Goal: Task Accomplishment & Management: Use online tool/utility

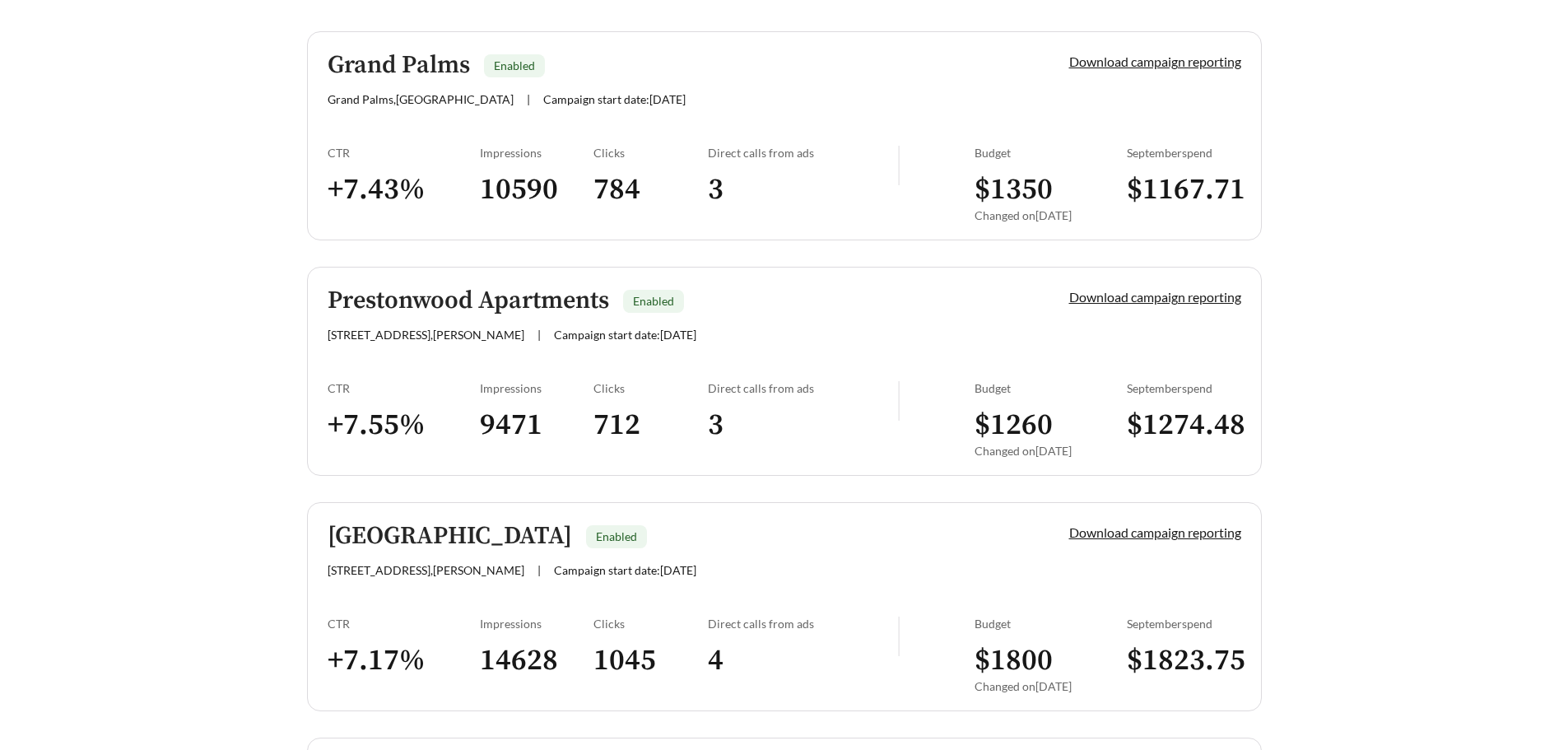
scroll to position [1044, 0]
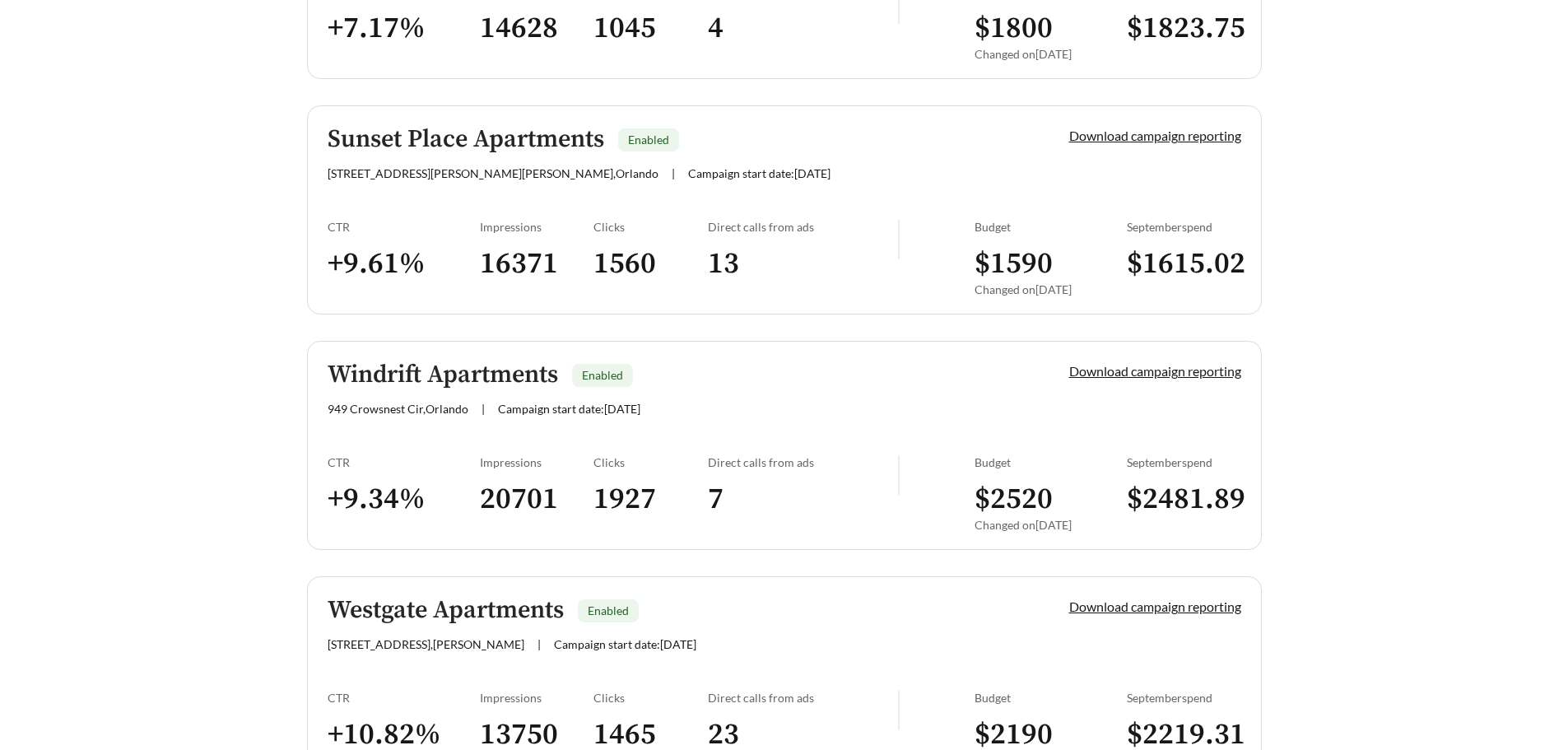
click at [430, 369] on h5 "Windrift Apartments" at bounding box center [443, 375] width 231 height 27
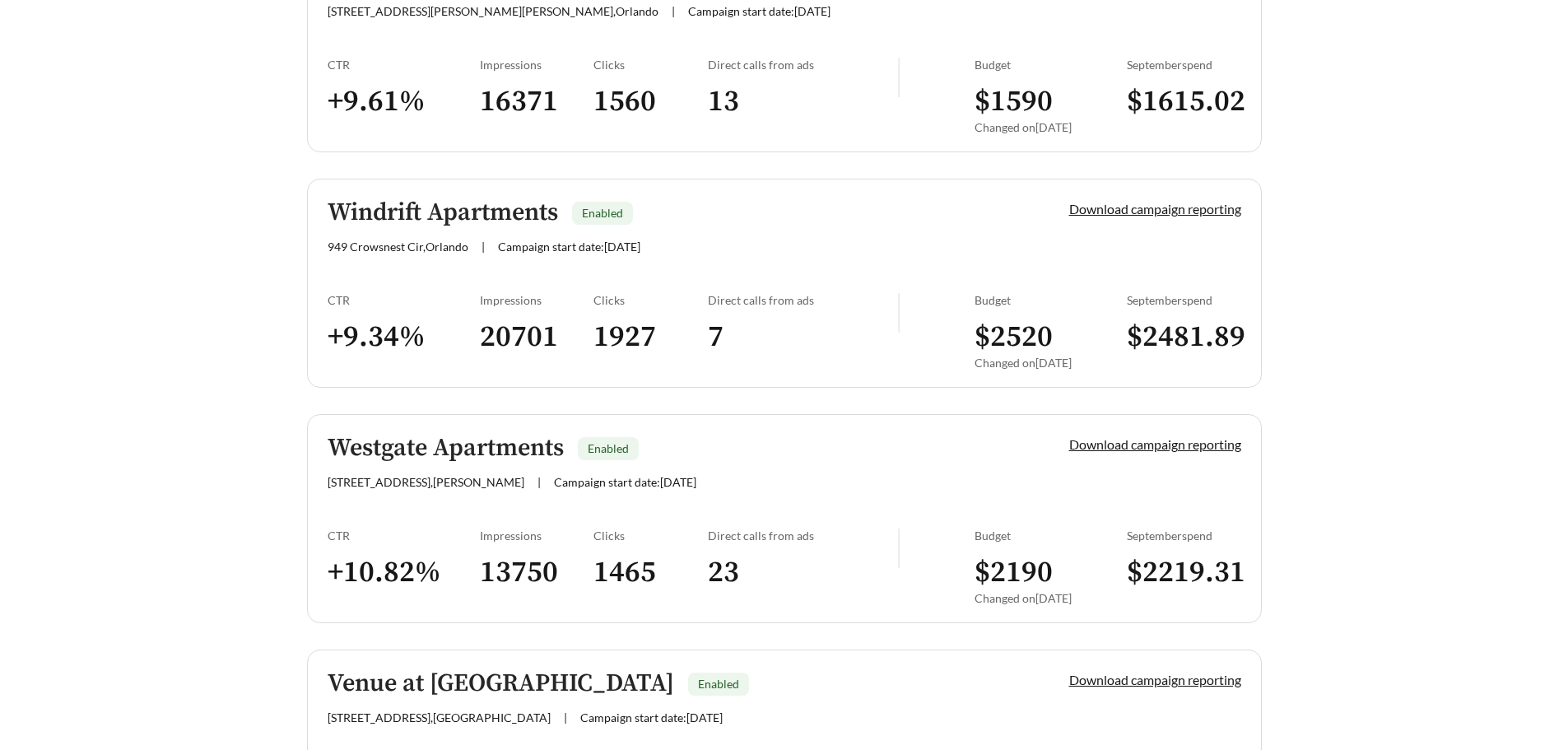
scroll to position [1456, 0]
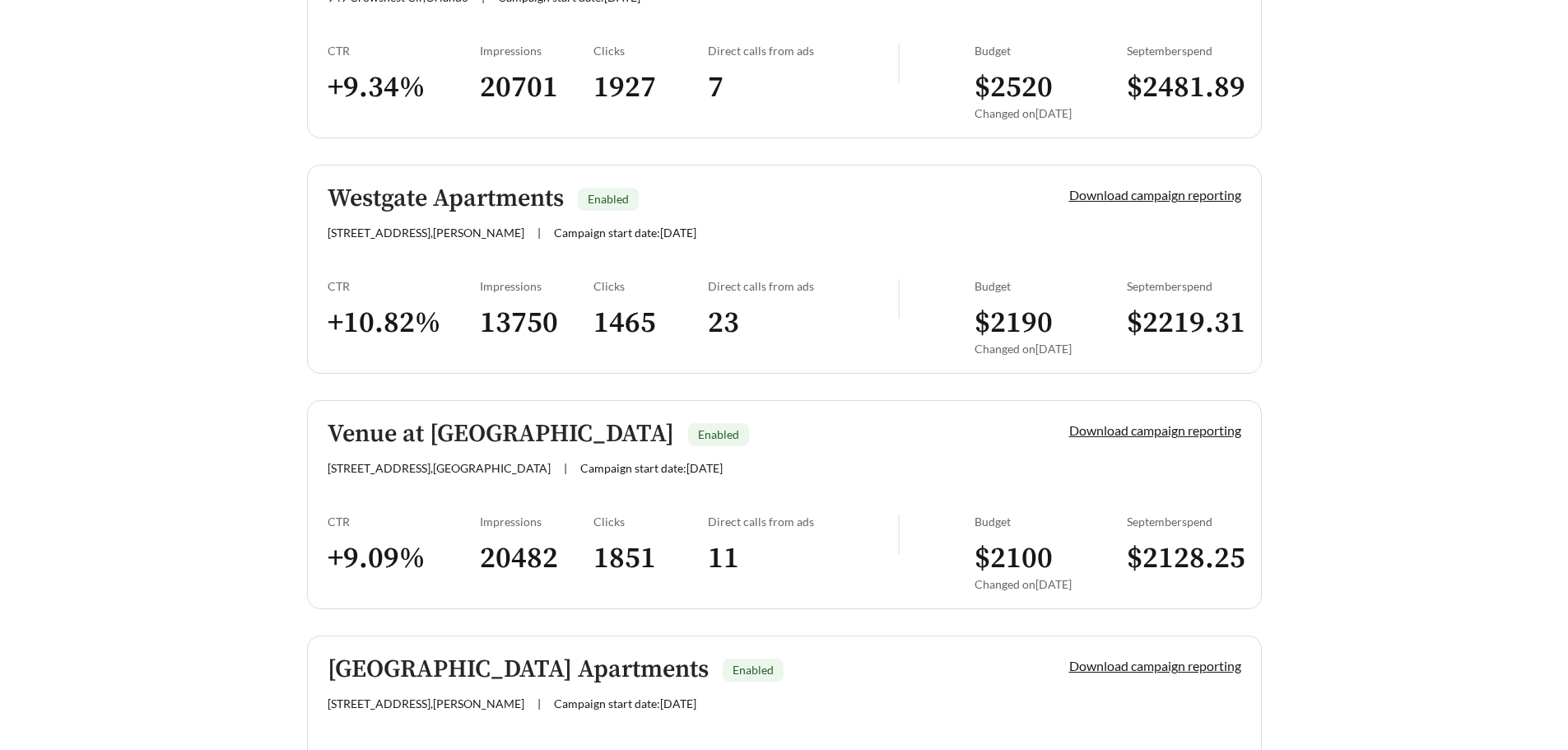
click at [518, 438] on h5 "Venue at [GEOGRAPHIC_DATA]" at bounding box center [501, 434] width 347 height 27
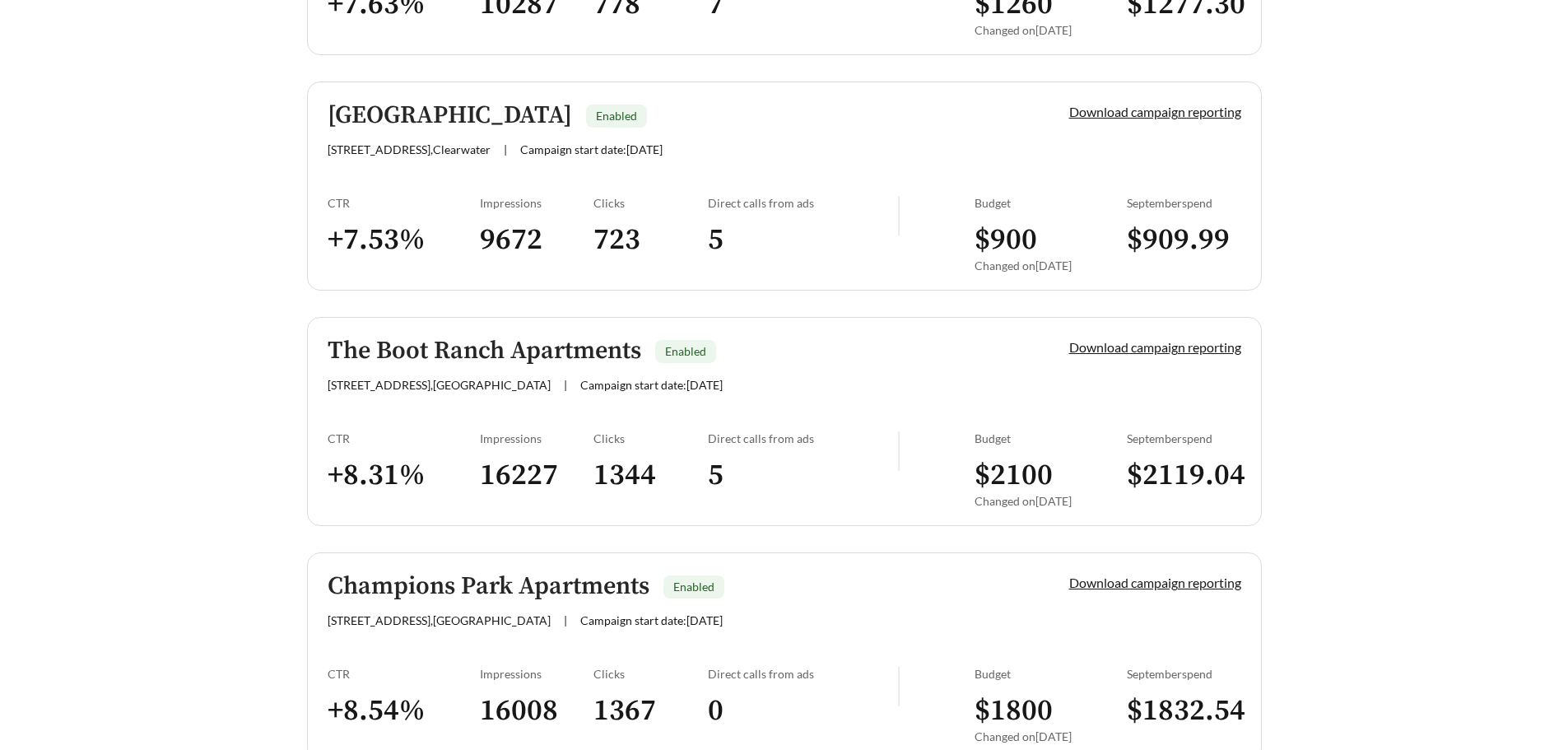
scroll to position [2717, 0]
click at [510, 356] on h5 "The Boot Ranch Apartments" at bounding box center [484, 350] width 314 height 27
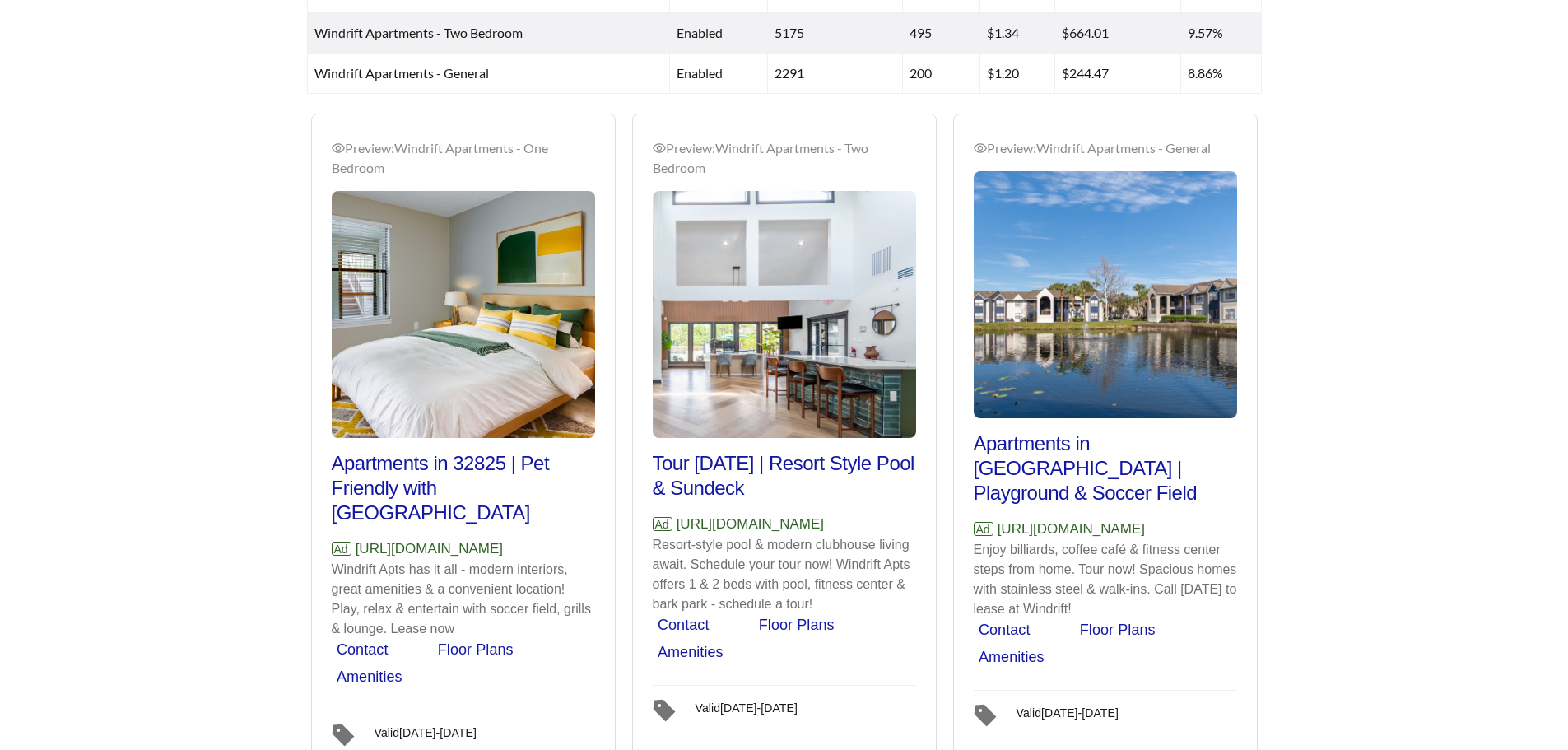
scroll to position [1047, 0]
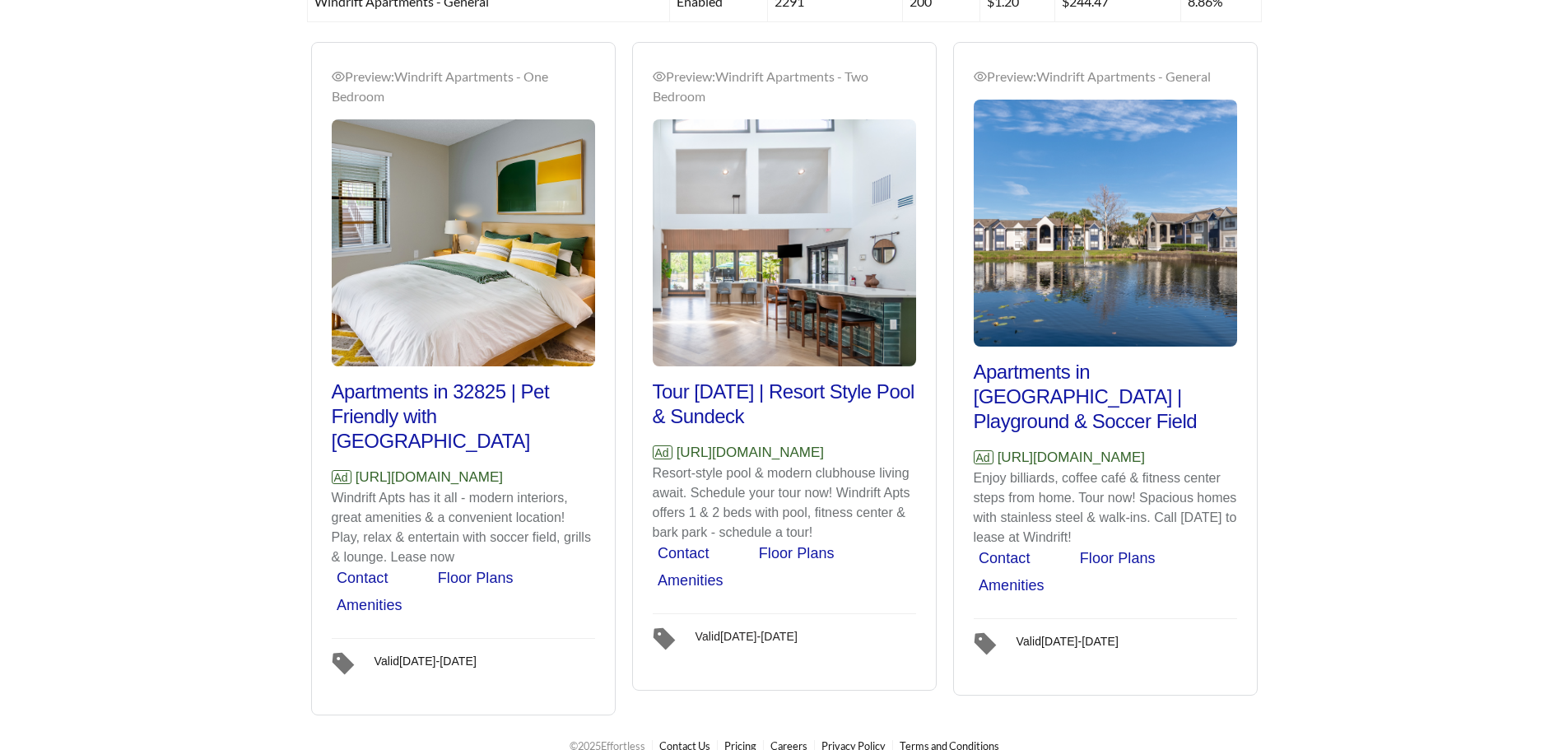
click at [722, 641] on div "Valid Sep 25 - Oct 31" at bounding box center [747, 633] width 102 height 19
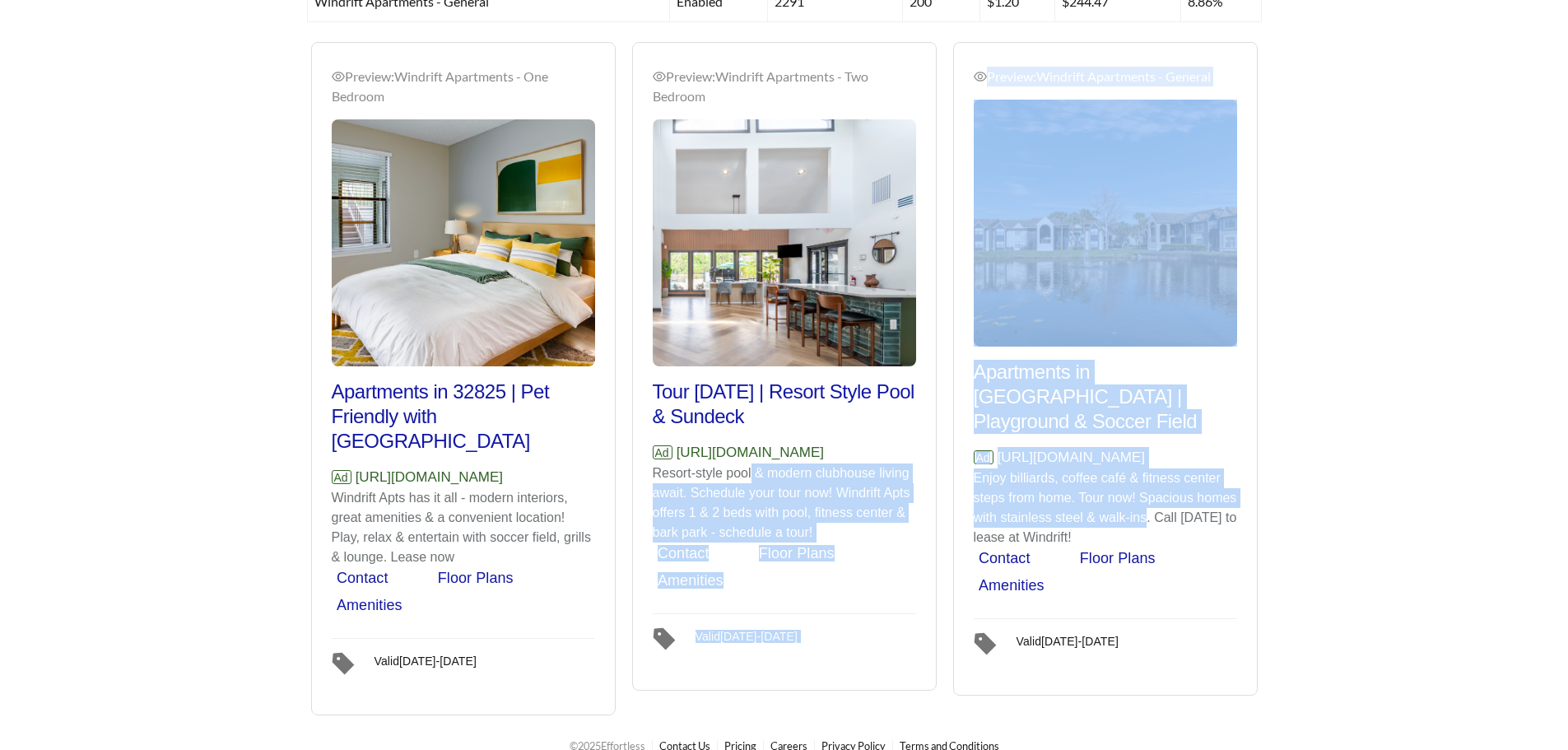
drag, startPoint x: 1148, startPoint y: 501, endPoint x: 751, endPoint y: 483, distance: 397.4
click at [751, 483] on div "Preview: Windrift Apartments - One Bedroom Apartments in 32825 | Pet Friendly w…" at bounding box center [785, 378] width 963 height 673
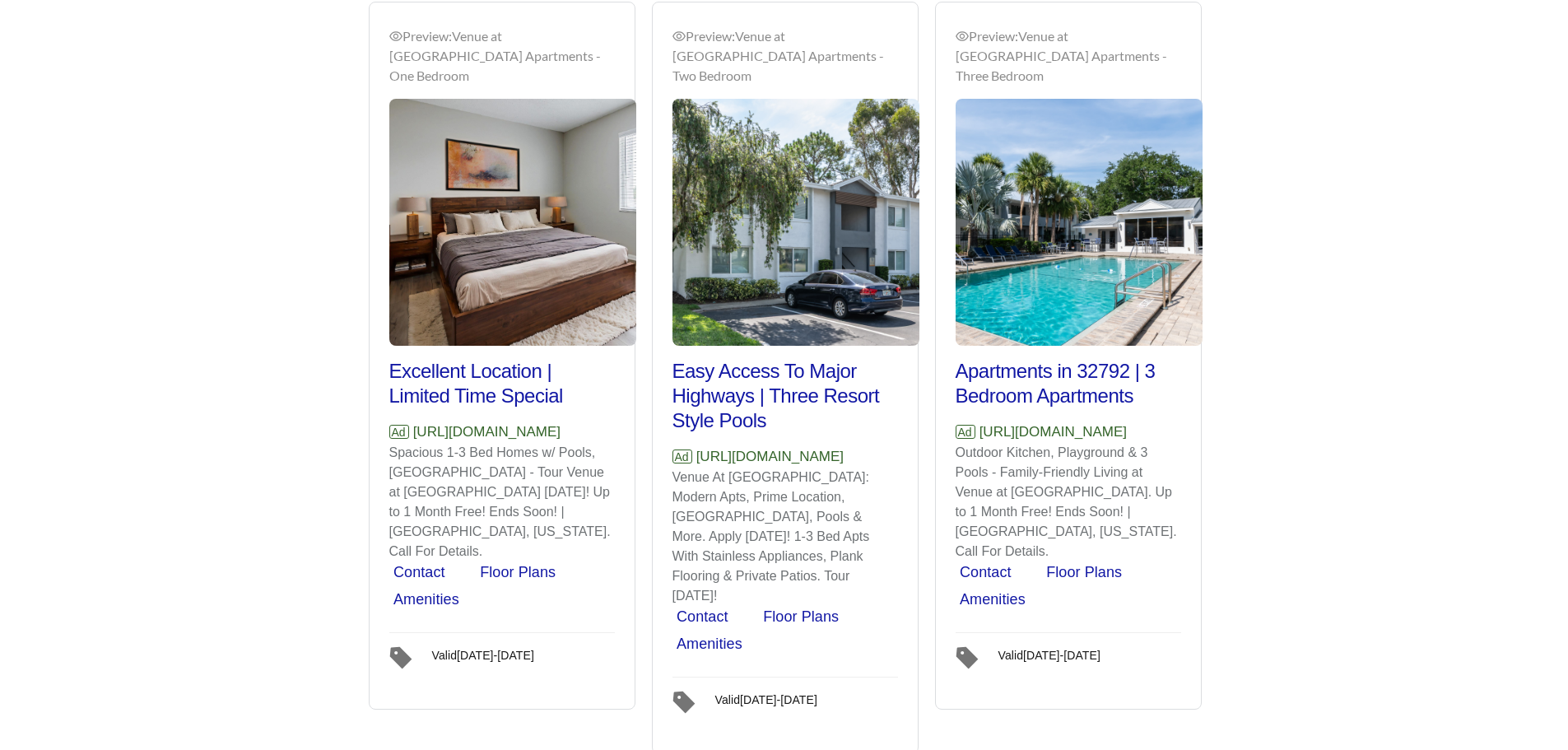
scroll to position [1193, 0]
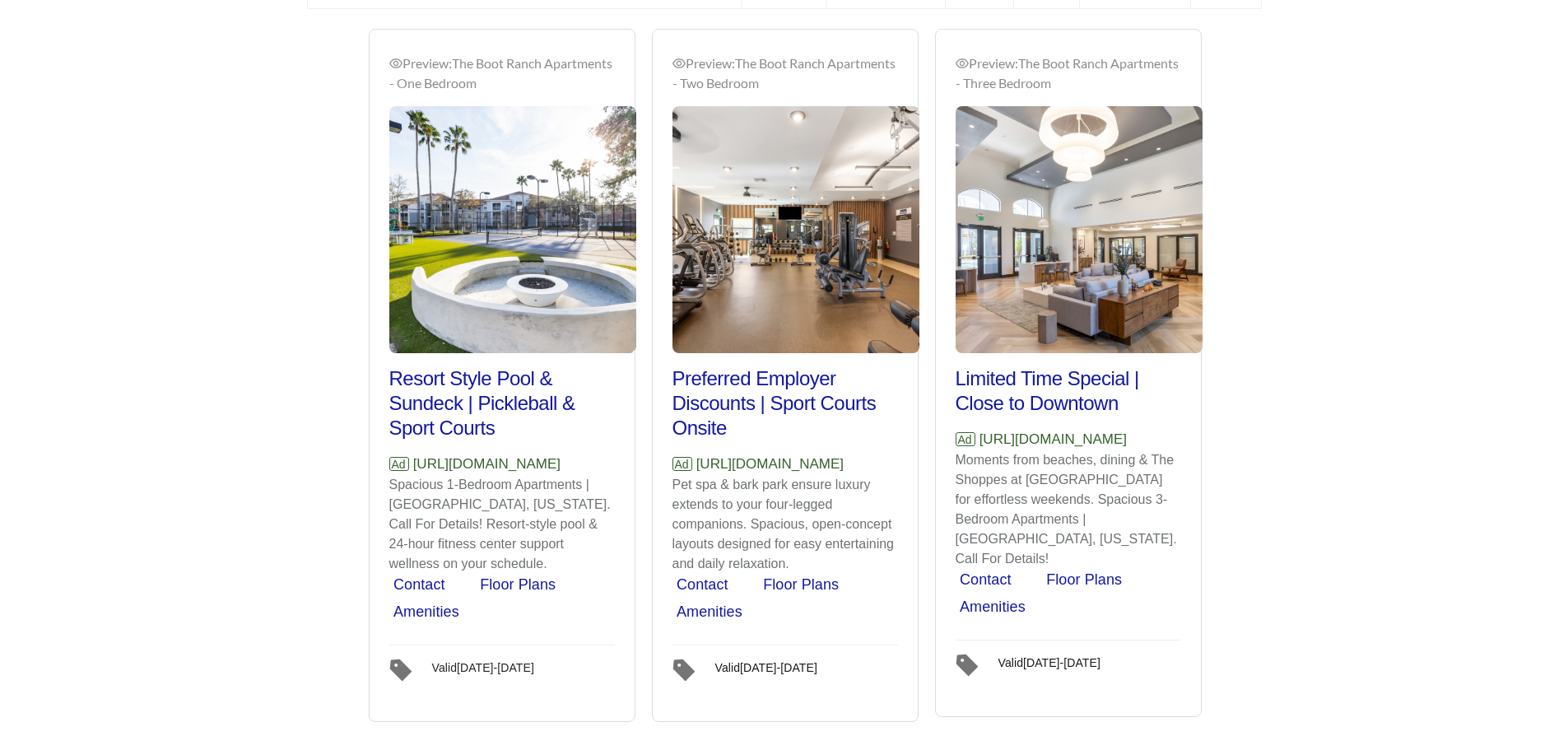
scroll to position [1131, 0]
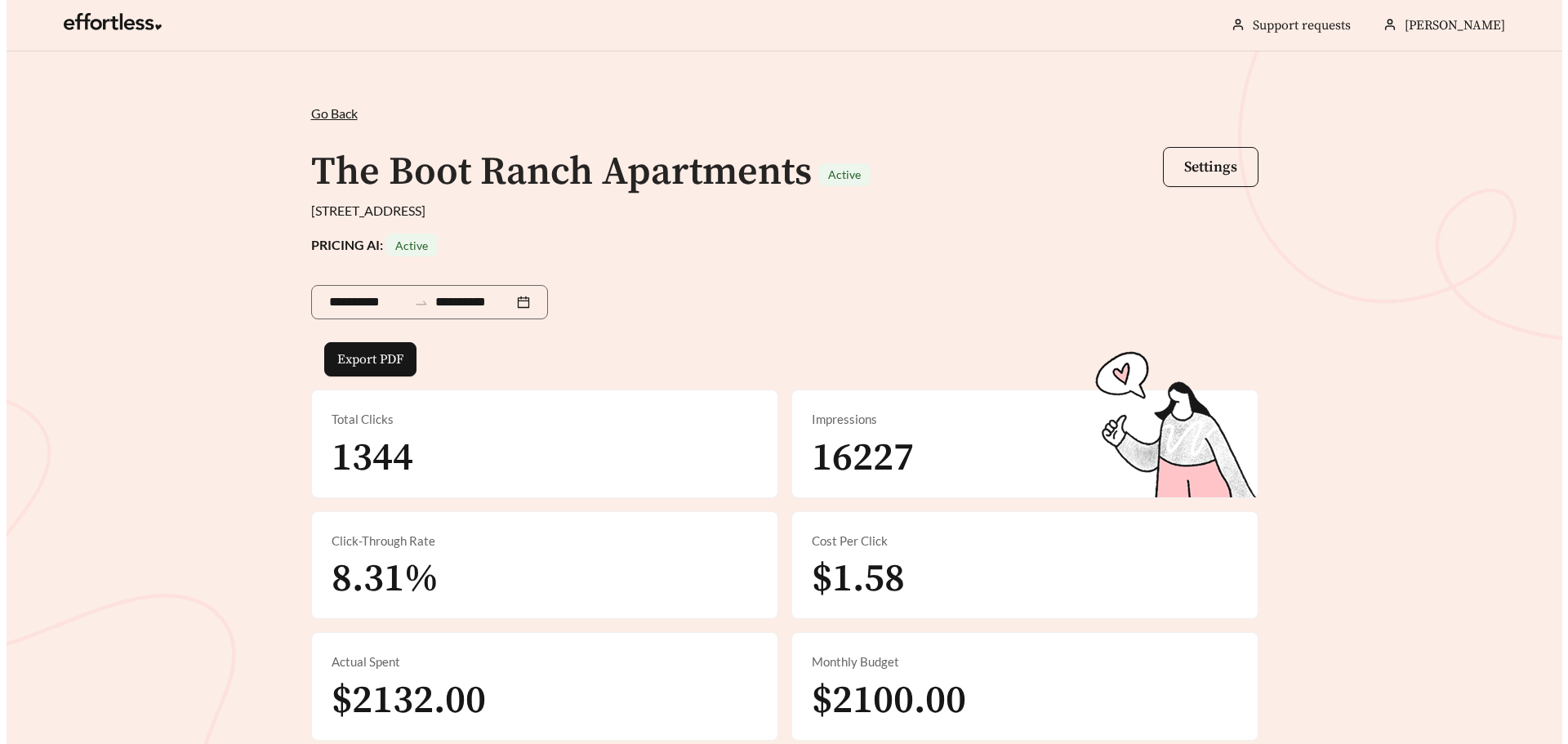
scroll to position [0, 0]
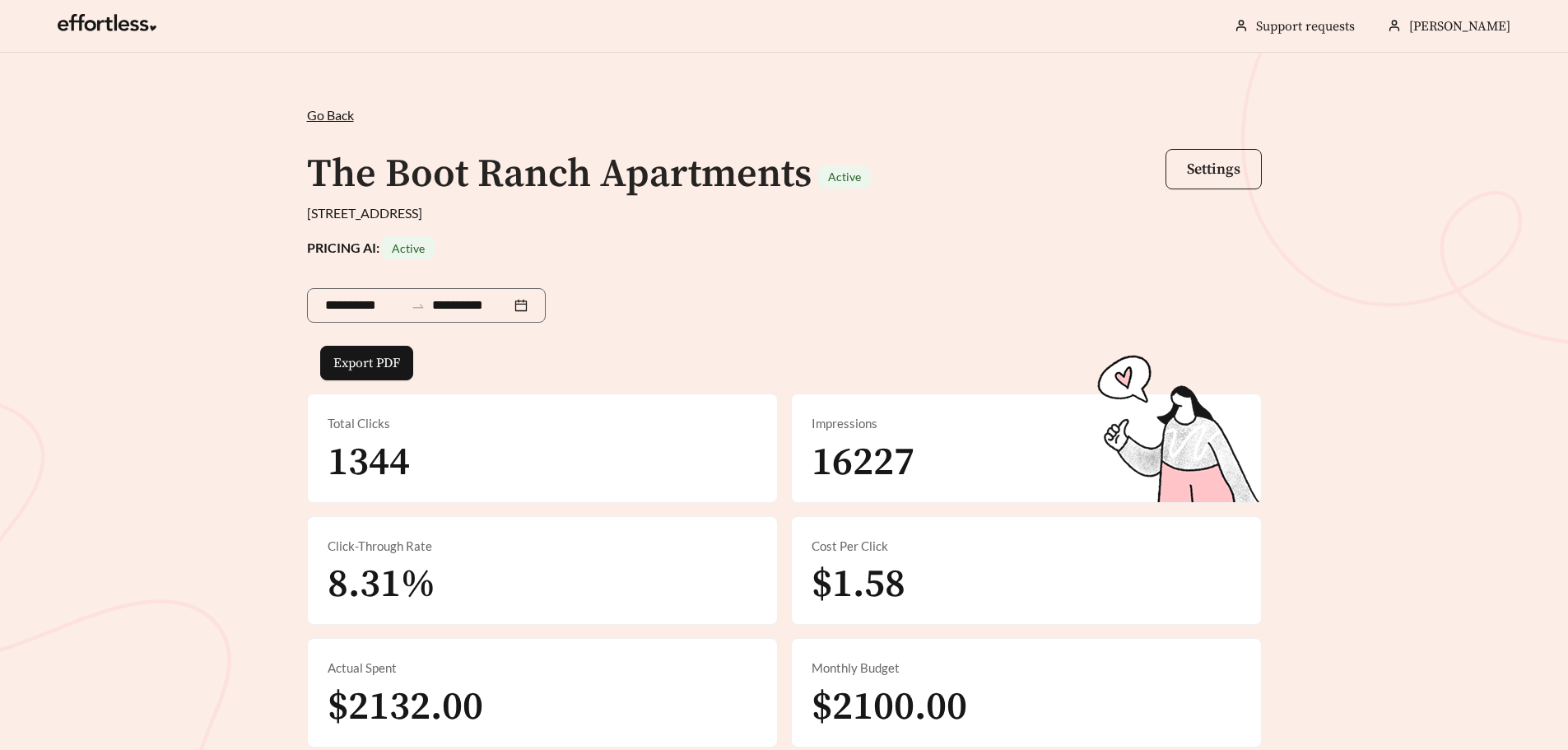
click at [1187, 172] on span "Settings" at bounding box center [1213, 169] width 53 height 19
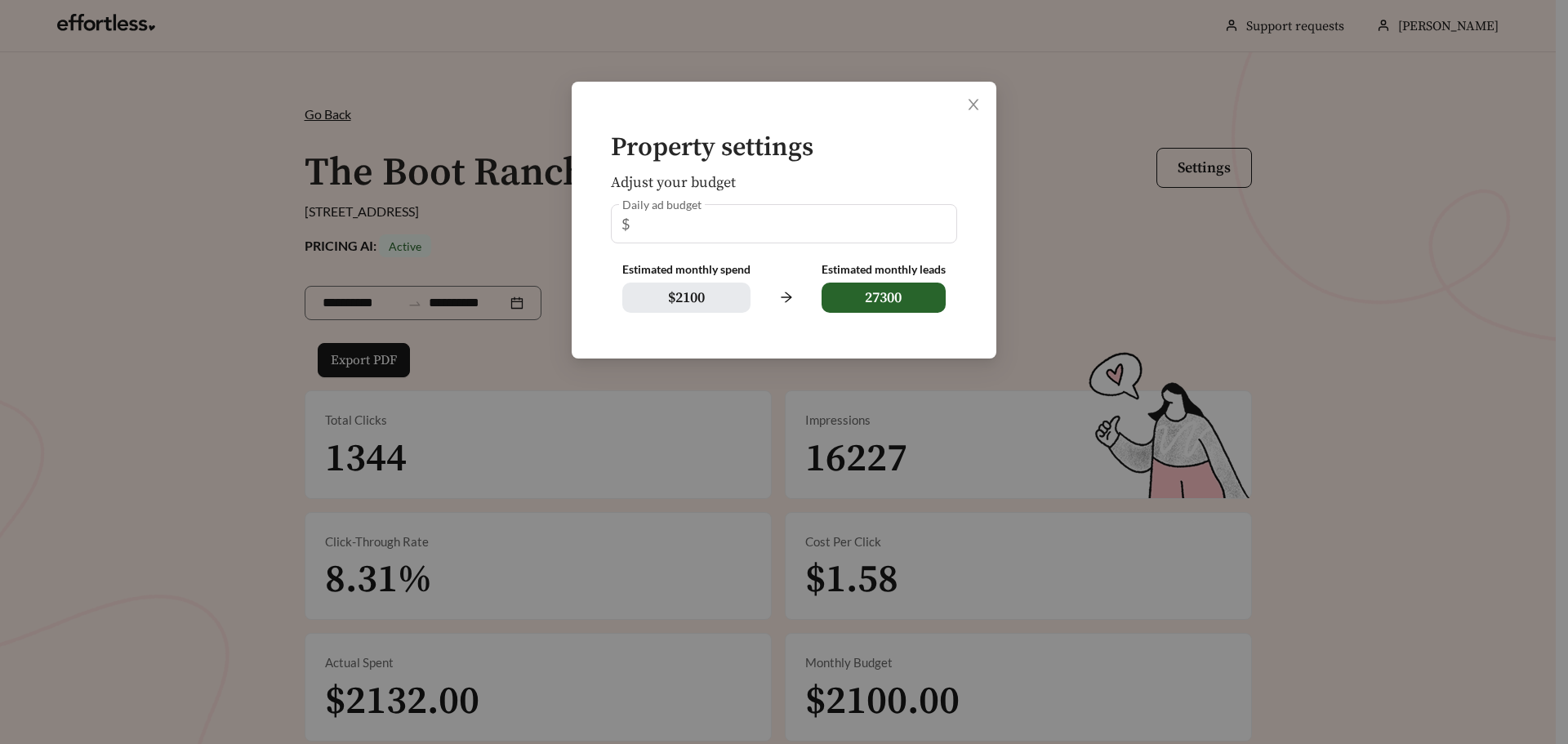
click at [657, 216] on div "Daily ad budget $ **" at bounding box center [784, 223] width 347 height 39
click at [518, 210] on div "Property settings Adjust your budget Daily ad budget $ ** Estimated monthly spe…" at bounding box center [784, 372] width 1568 height 744
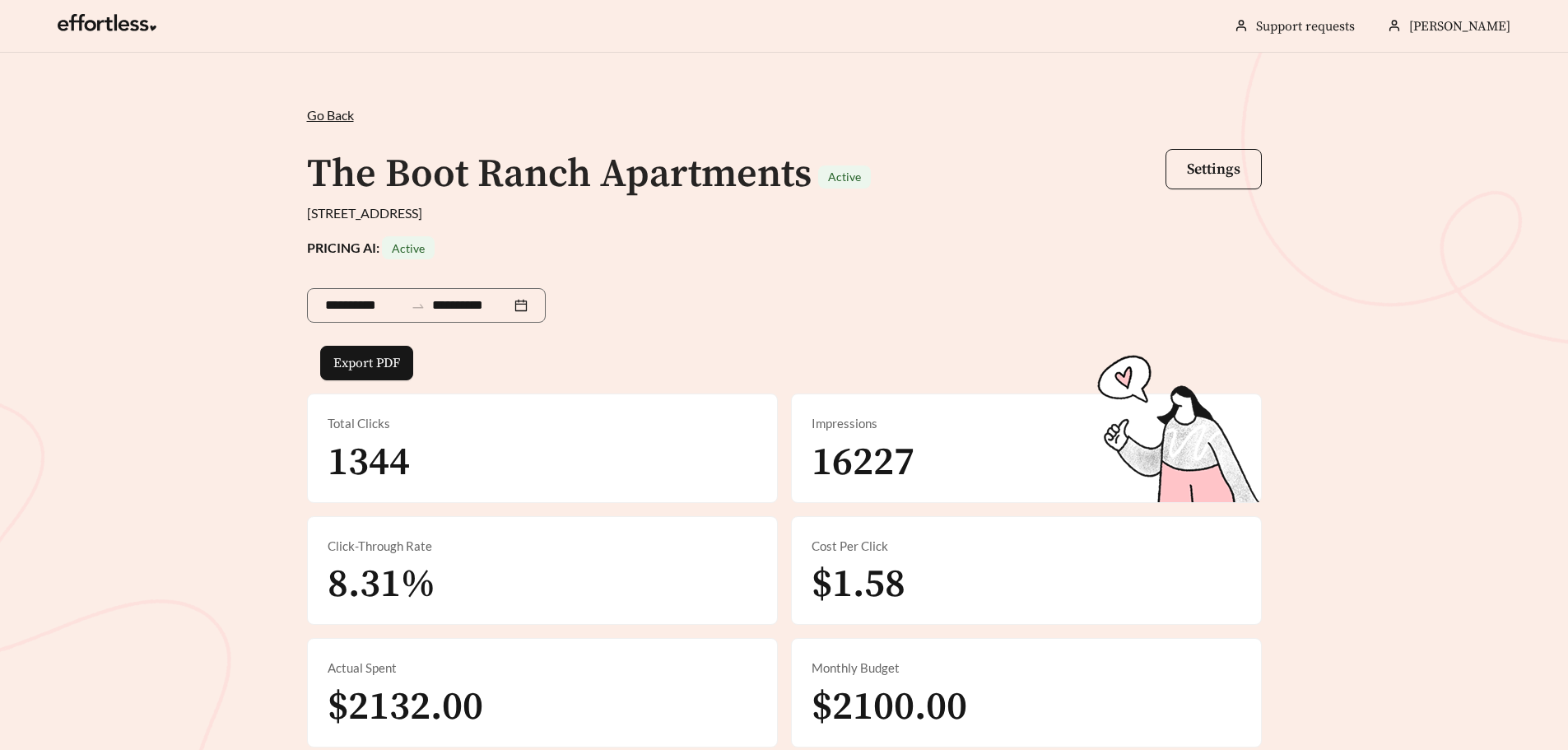
click at [329, 115] on span "Go Back" at bounding box center [330, 115] width 47 height 16
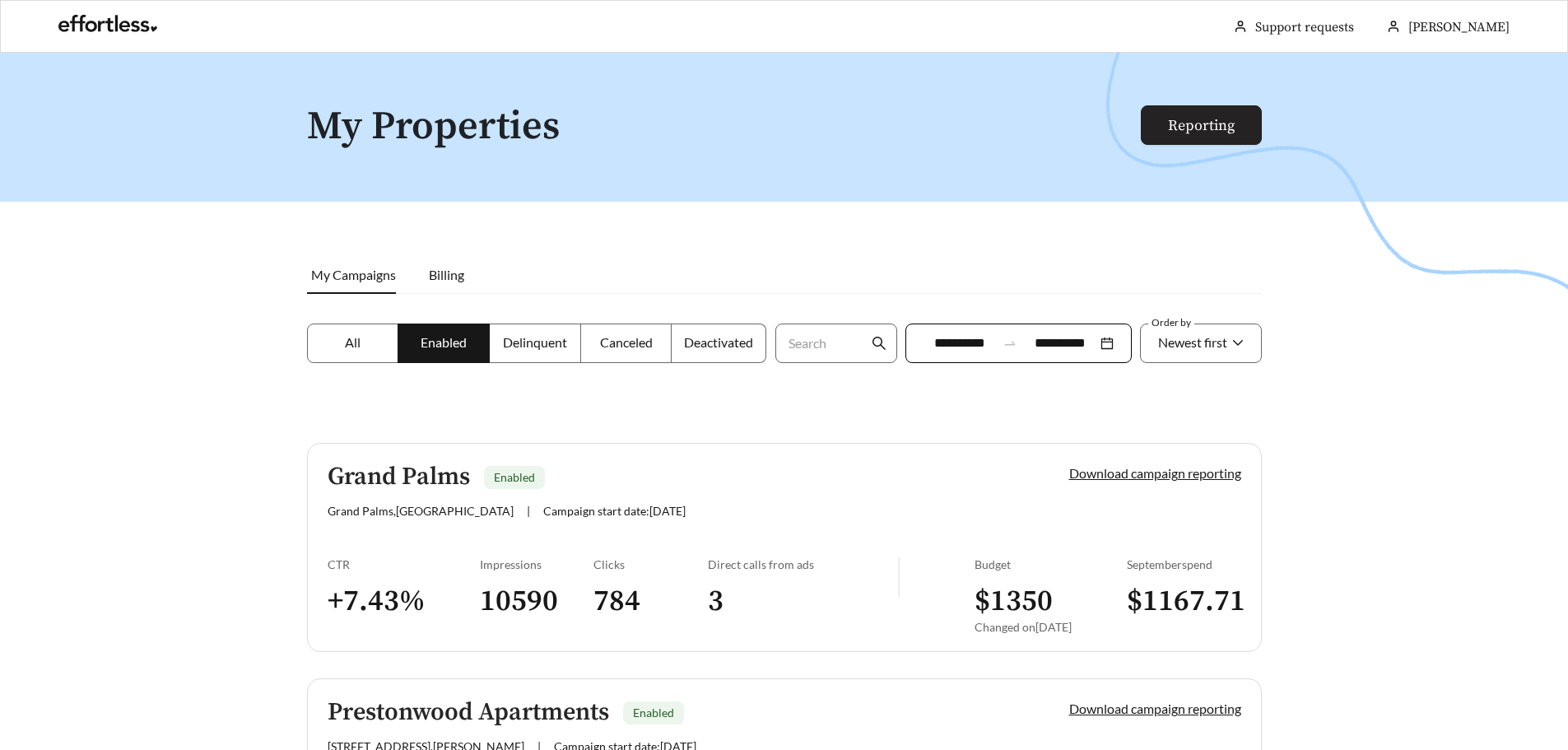
click at [1235, 123] on link "Reporting" at bounding box center [1201, 125] width 67 height 19
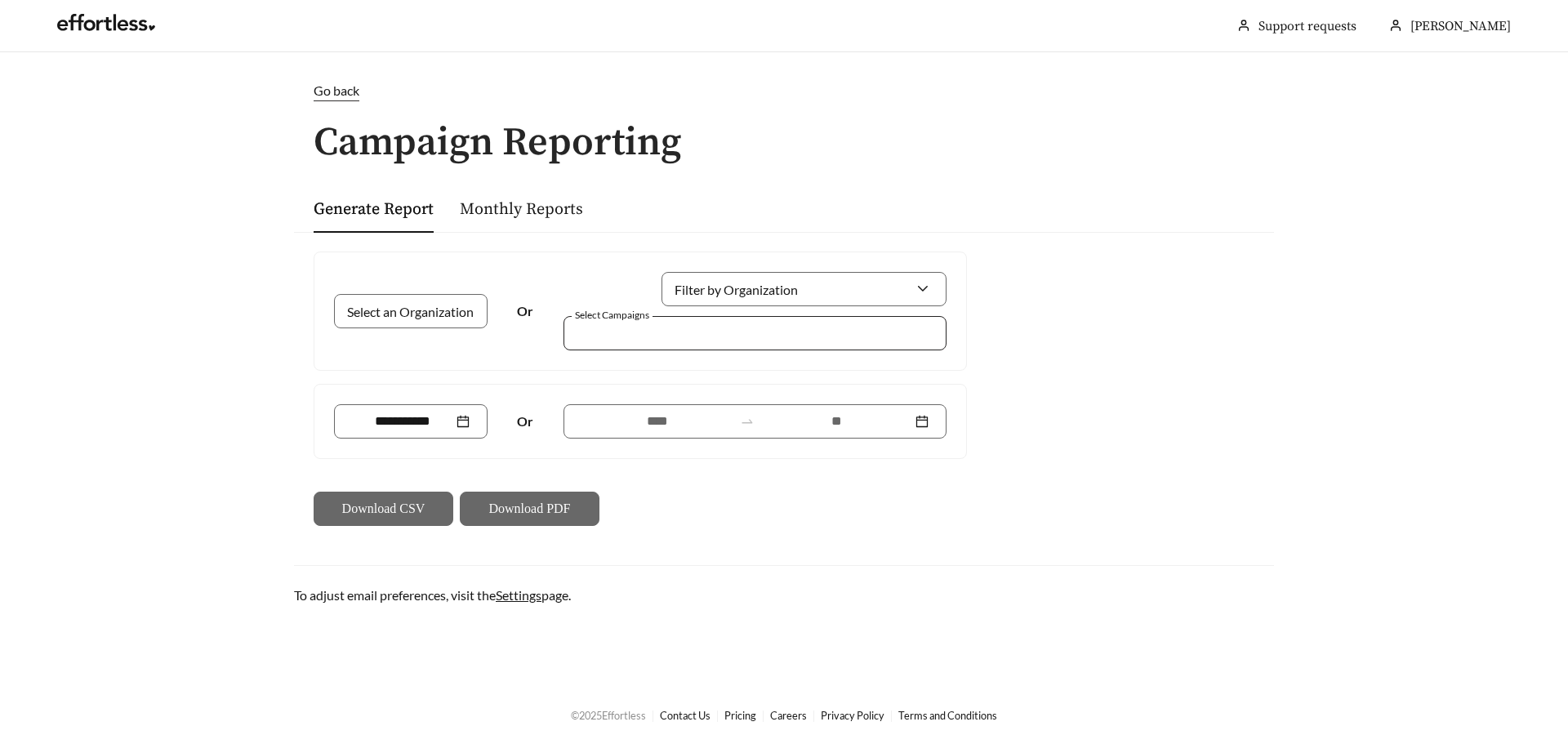
click at [660, 343] on div at bounding box center [744, 333] width 346 height 22
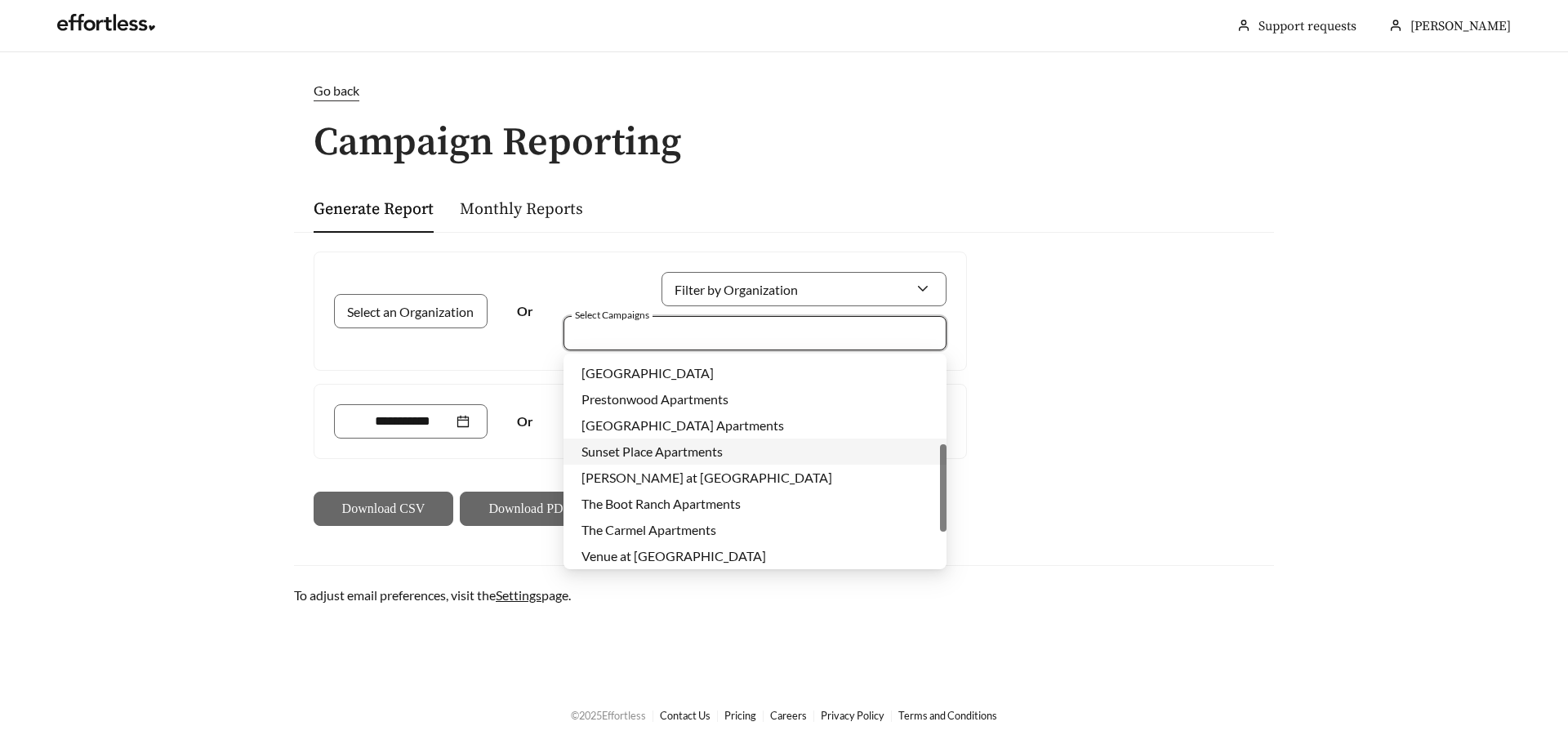
scroll to position [288, 0]
click at [729, 423] on span "The Boot Ranch Apartments" at bounding box center [661, 422] width 159 height 16
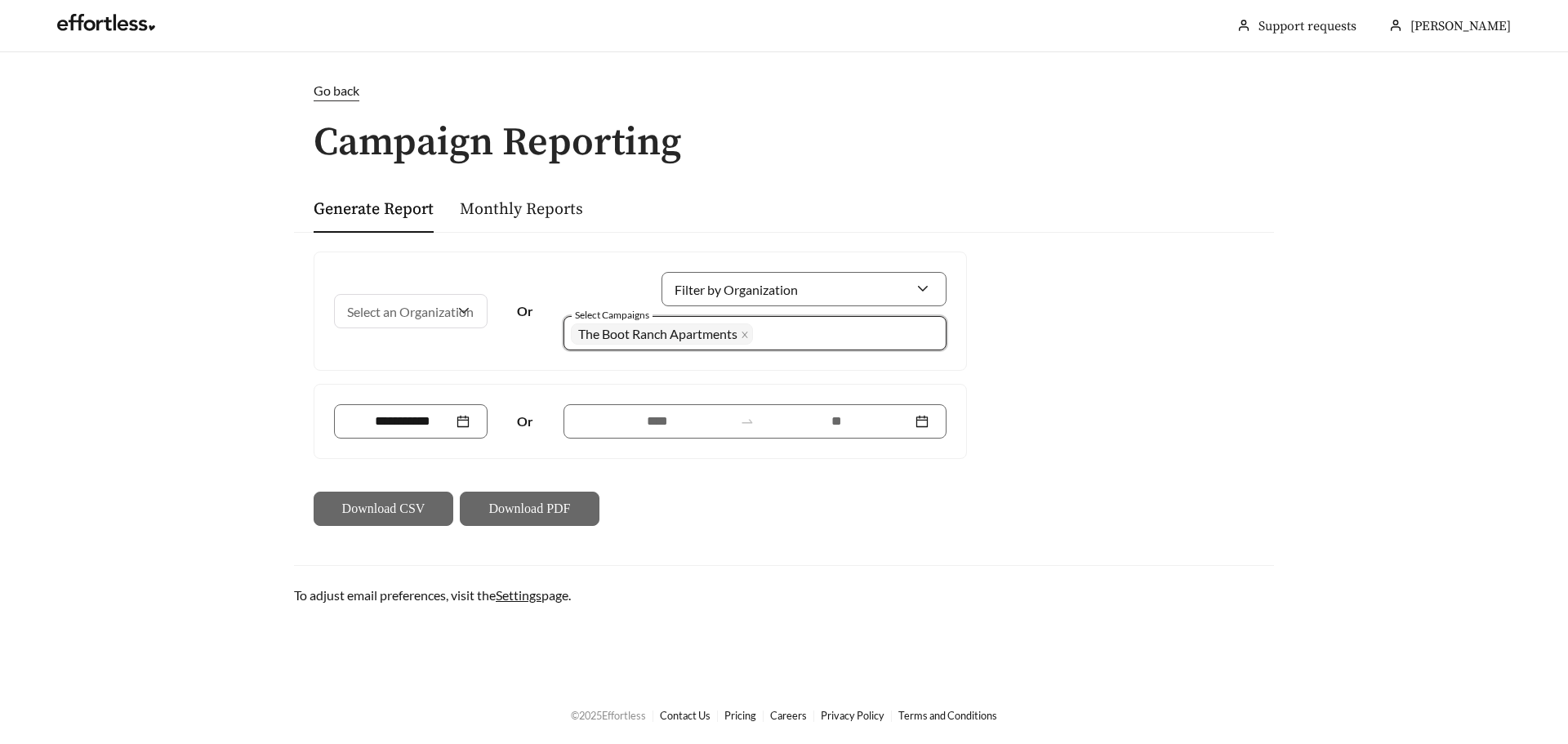
click at [996, 371] on div "Select an Organization Or Filter by Organization Select Campaigns 1930 The Boot…" at bounding box center [784, 388] width 980 height 314
click at [577, 424] on div at bounding box center [755, 422] width 383 height 35
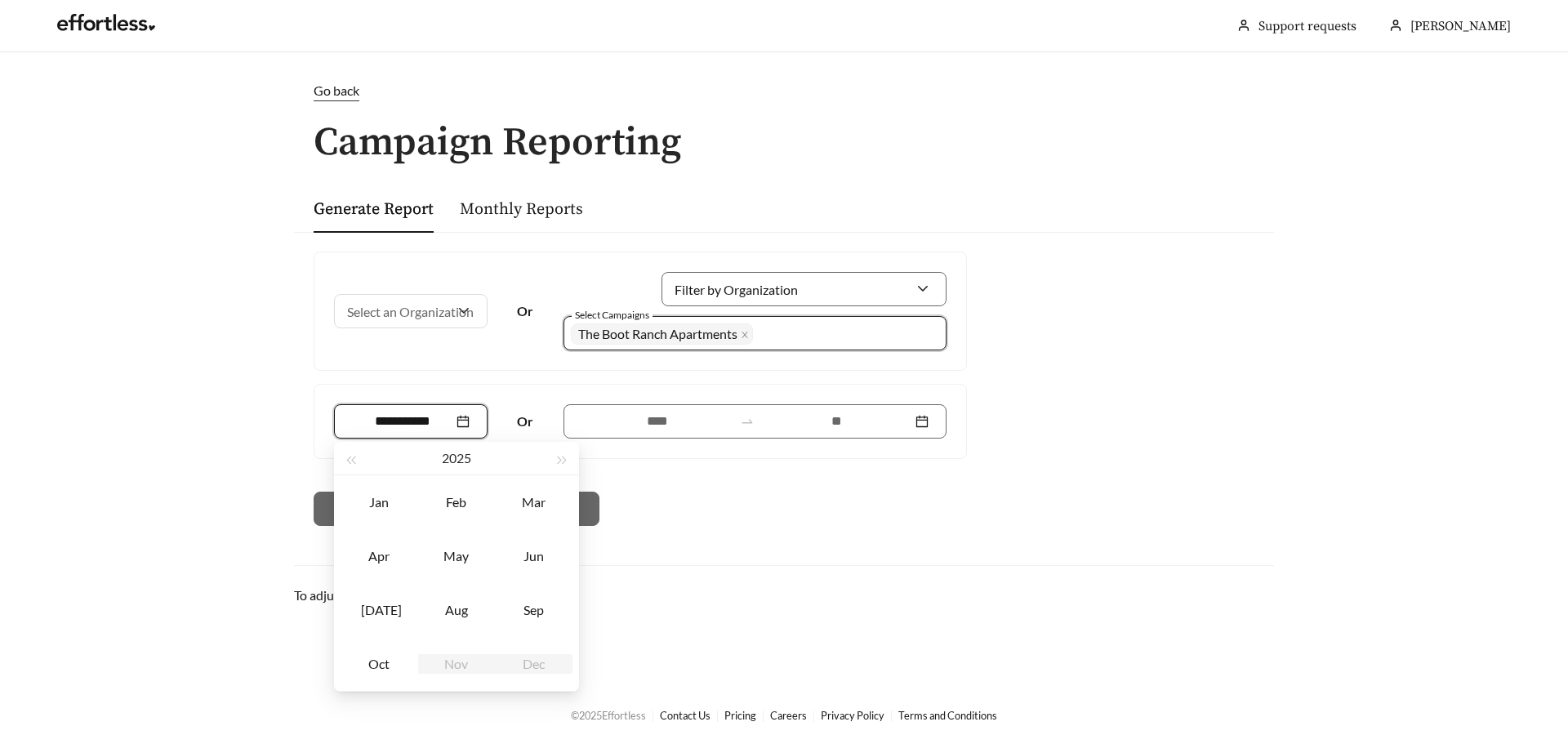
click at [411, 421] on input at bounding box center [402, 421] width 101 height 20
click at [386, 663] on div "Oct" at bounding box center [379, 664] width 49 height 20
type input "*******"
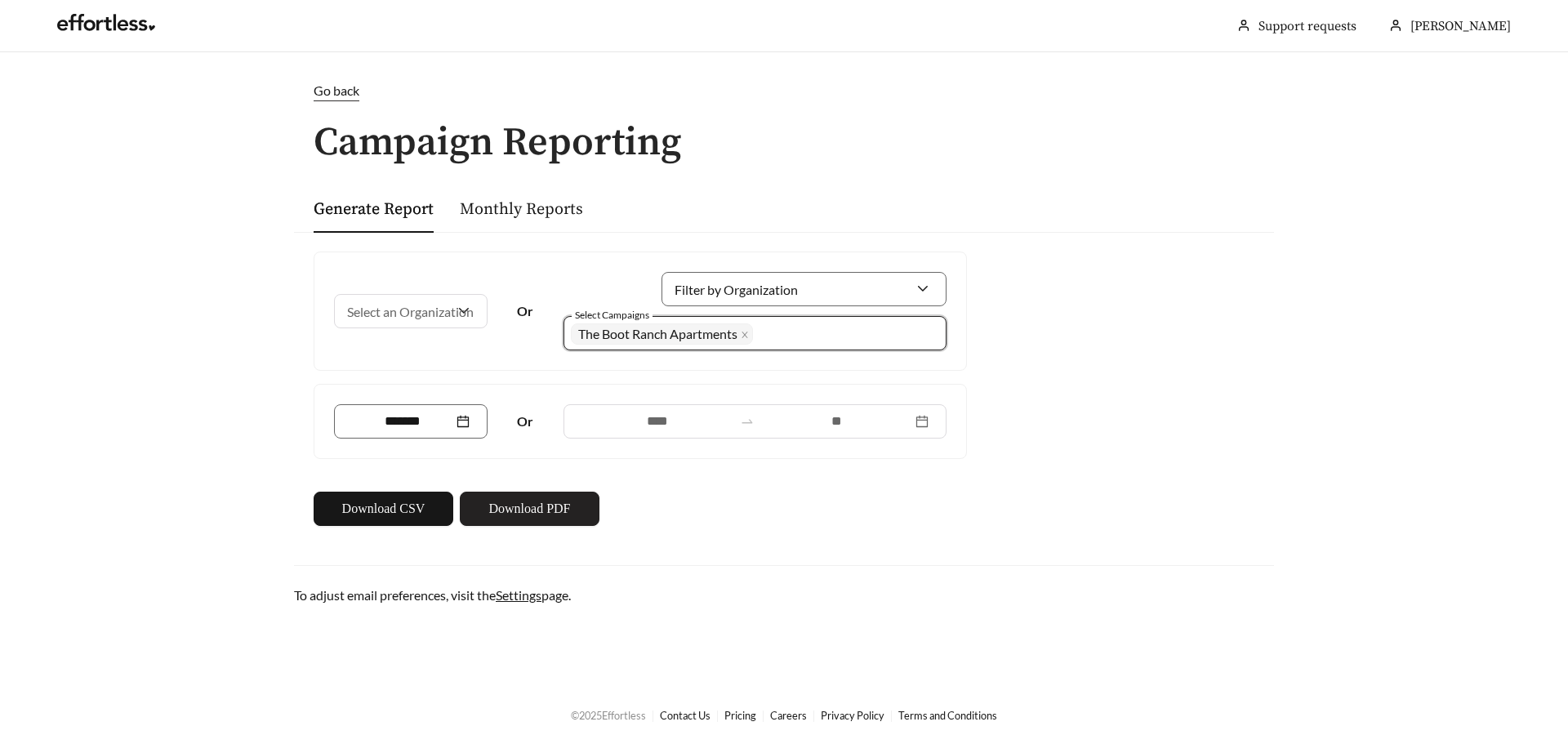
click at [575, 512] on button "Download PDF" at bounding box center [530, 509] width 140 height 35
click at [508, 207] on link "Monthly Reports" at bounding box center [521, 210] width 124 height 21
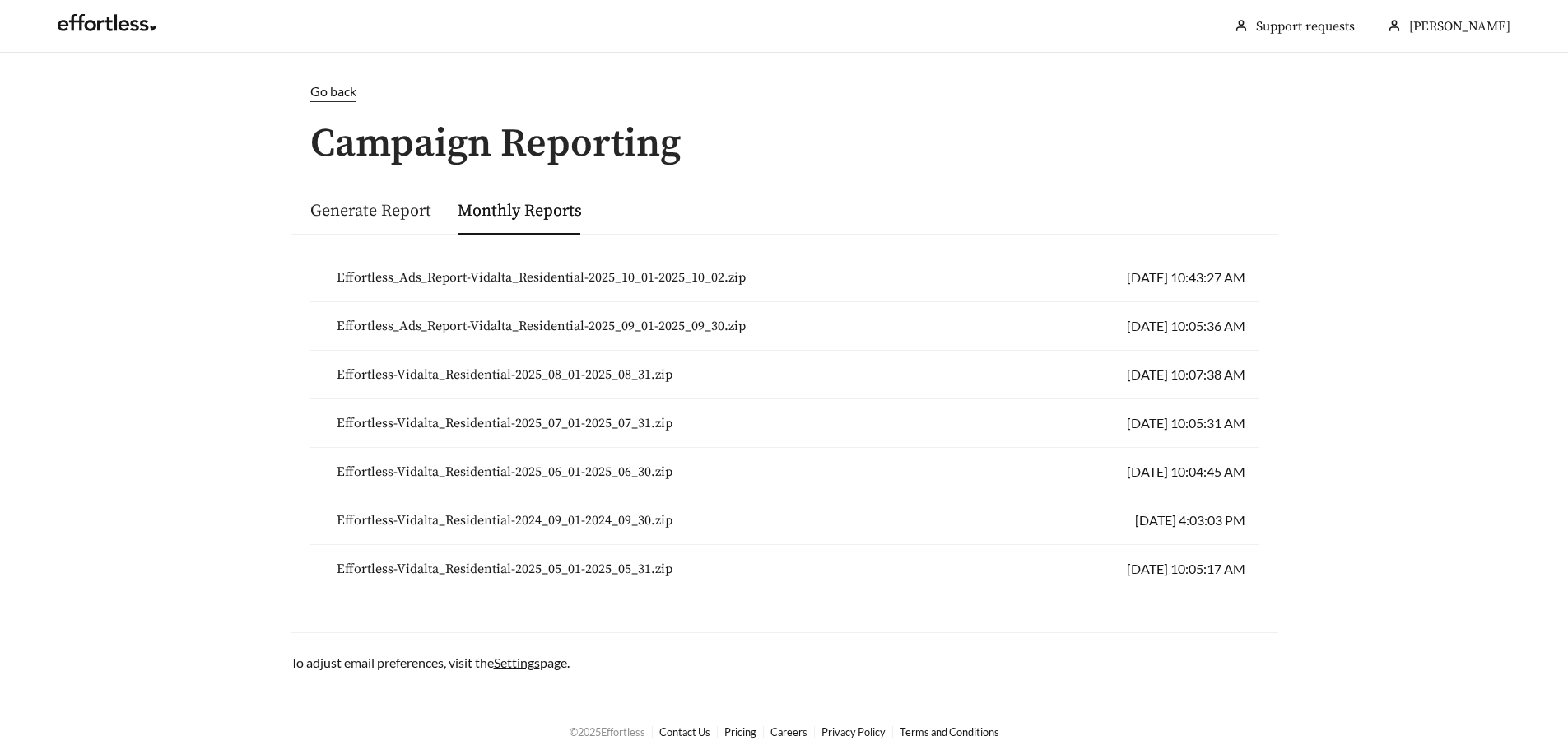
click at [405, 208] on link "Generate Report" at bounding box center [370, 212] width 121 height 21
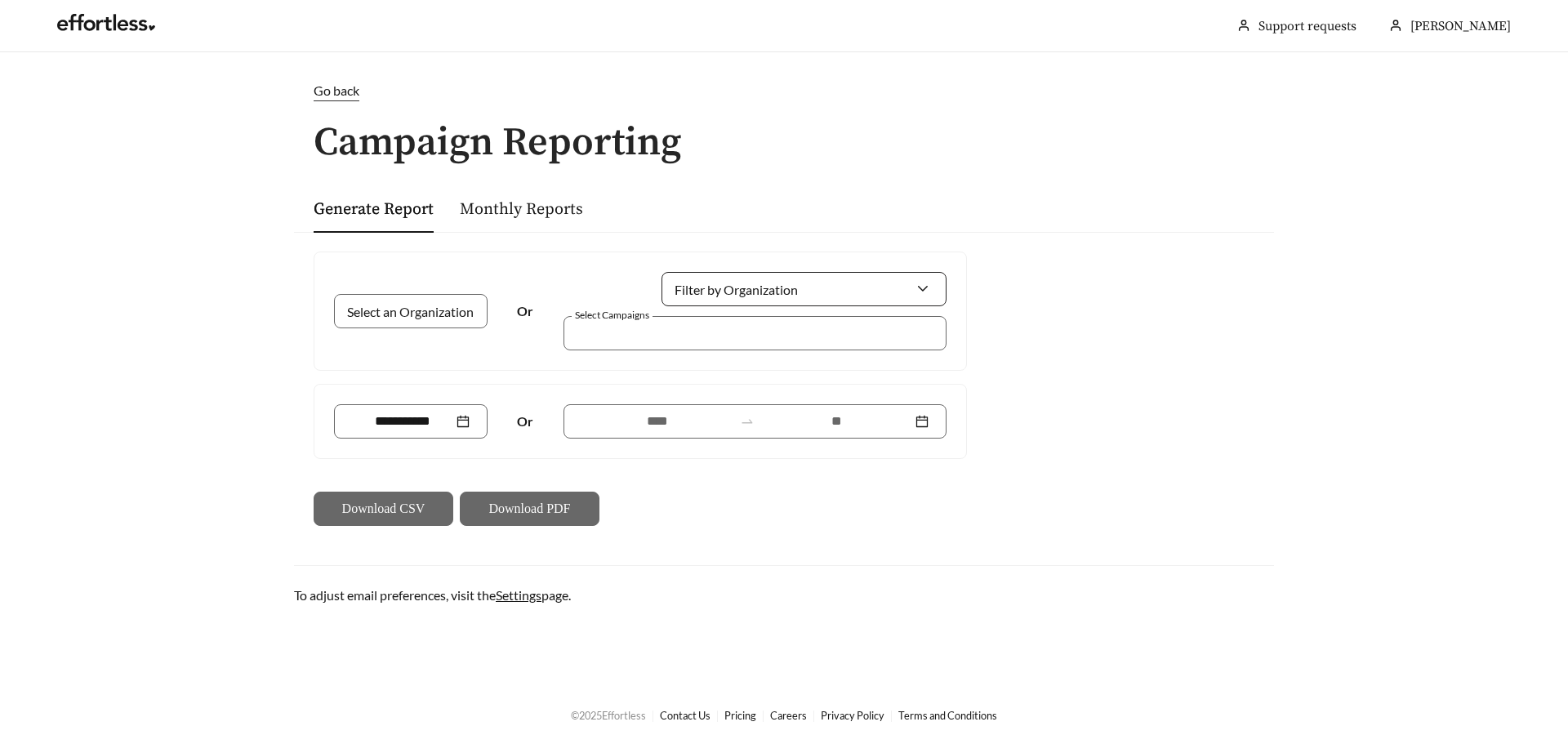
click at [695, 290] on input "Filter by Organization" at bounding box center [797, 289] width 236 height 33
click at [422, 305] on input "Select an Organization" at bounding box center [404, 311] width 105 height 33
click at [423, 353] on span "Vidalta Residential" at bounding box center [405, 347] width 106 height 16
click at [664, 327] on div at bounding box center [744, 333] width 346 height 22
click at [449, 315] on span "Vidalta Residential" at bounding box center [405, 311] width 106 height 16
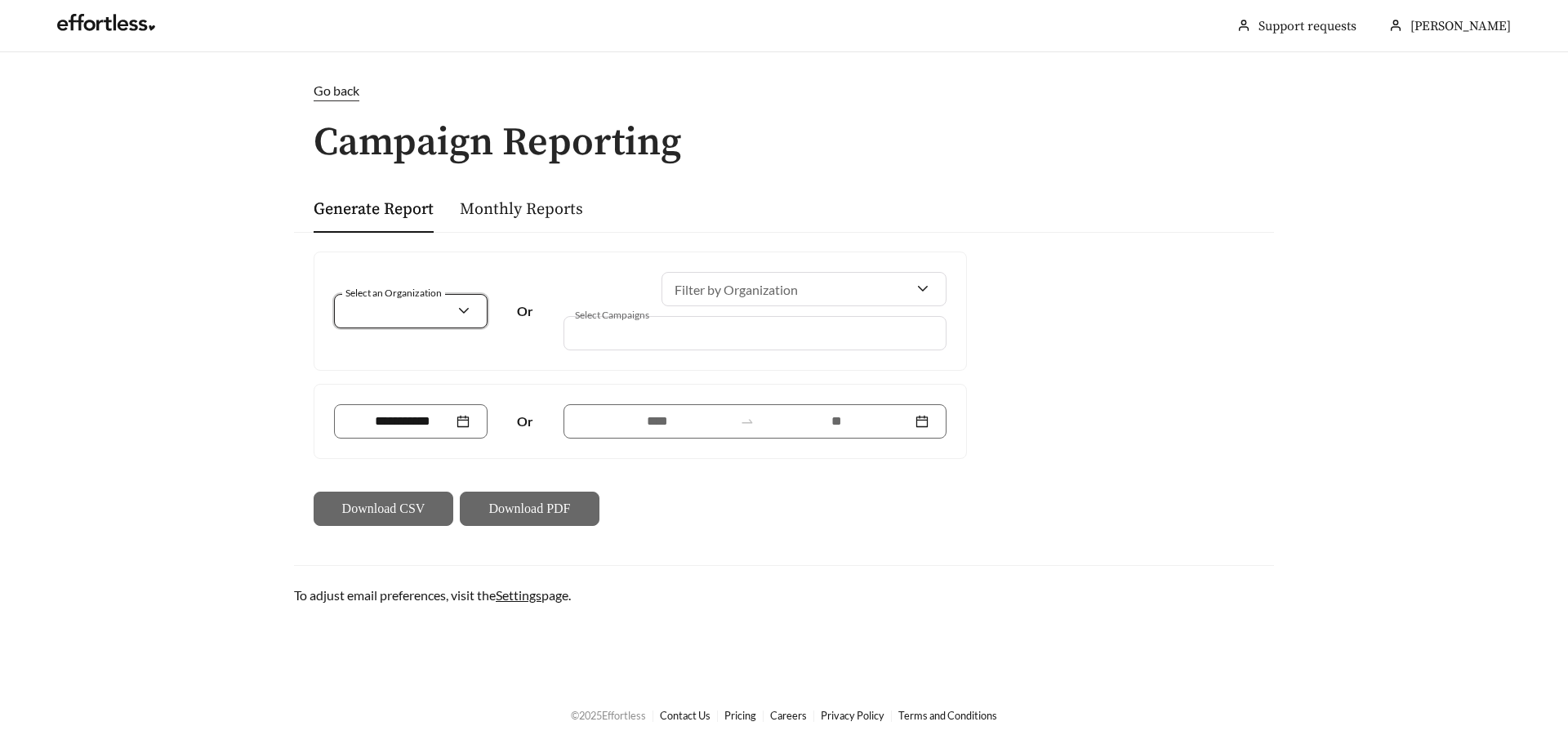
click at [662, 316] on div at bounding box center [755, 334] width 383 height 35
click at [655, 333] on div at bounding box center [744, 333] width 346 height 22
click at [599, 337] on div at bounding box center [744, 333] width 346 height 22
drag, startPoint x: 427, startPoint y: 421, endPoint x: 427, endPoint y: 411, distance: 10.0
click at [427, 420] on input at bounding box center [402, 421] width 101 height 20
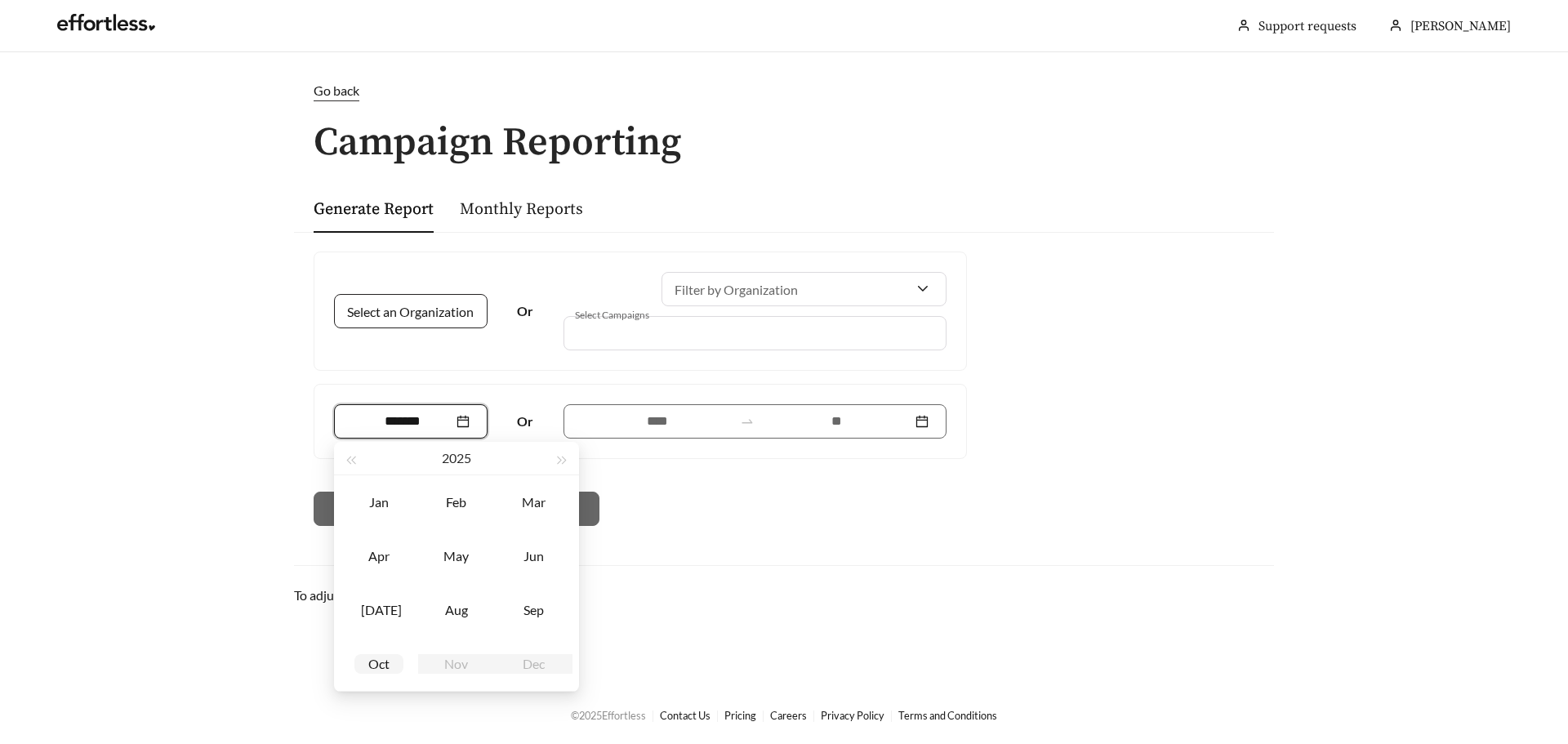
type input "*******"
click at [373, 663] on div "Oct" at bounding box center [379, 664] width 49 height 20
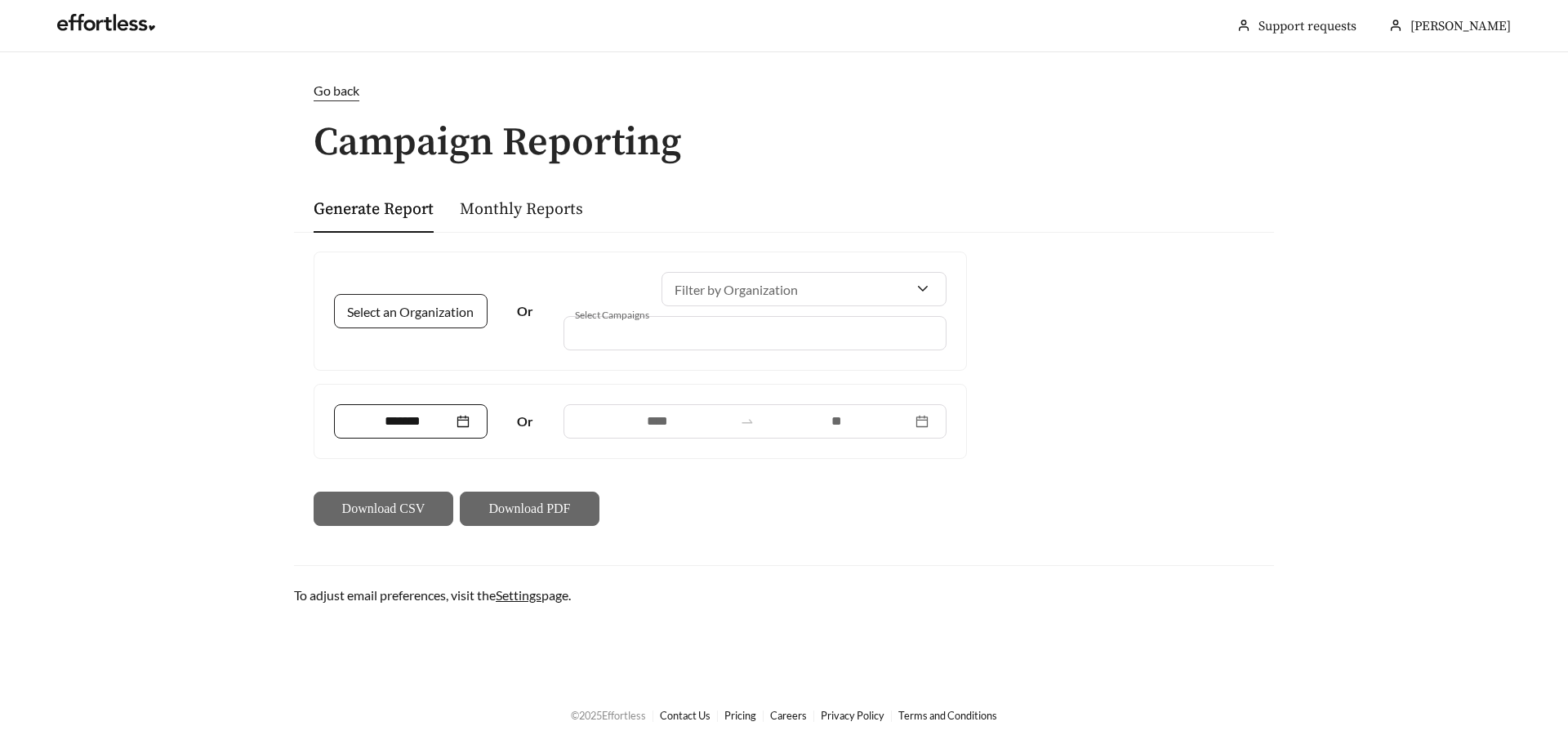
click at [411, 436] on div "*******" at bounding box center [411, 422] width 154 height 35
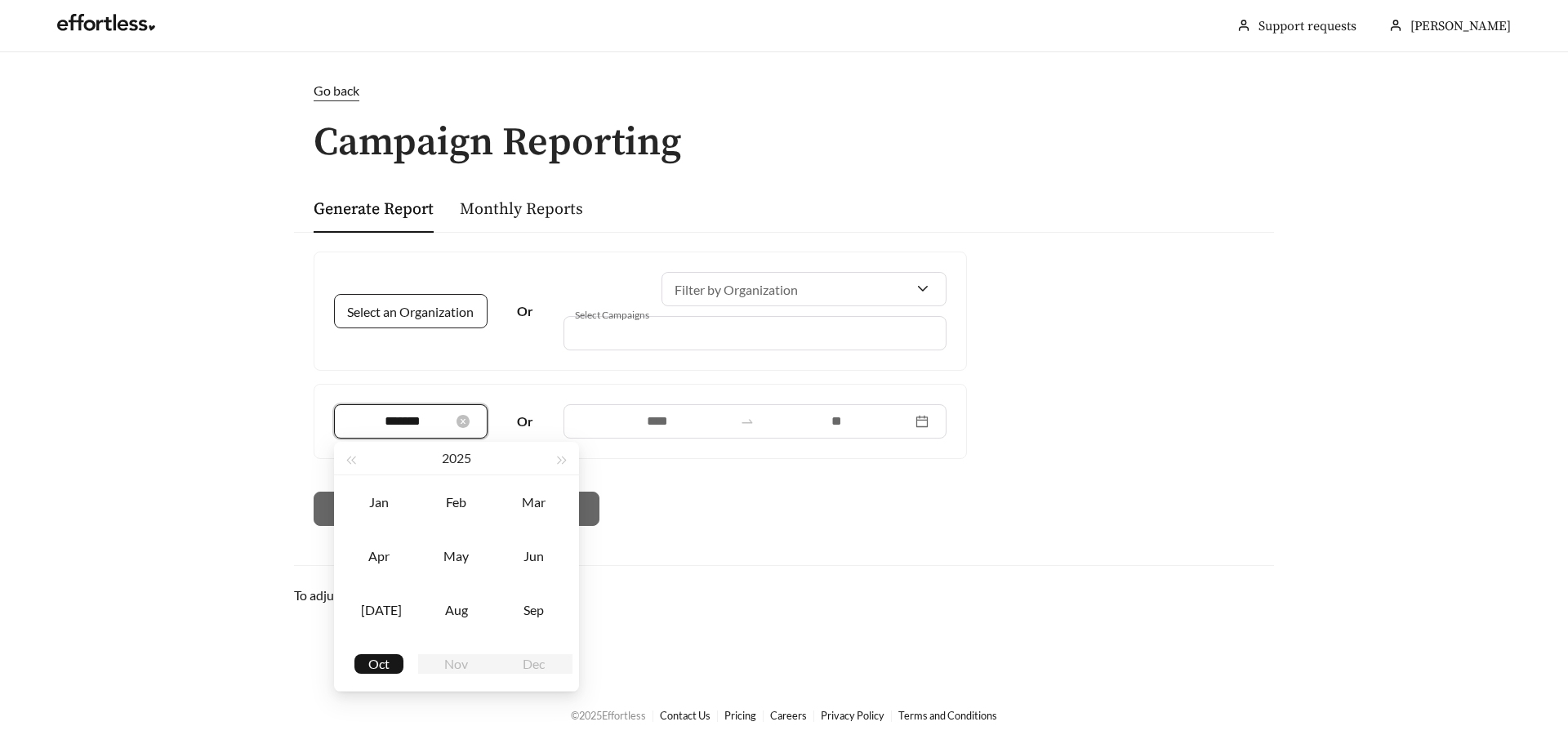
click at [413, 427] on input "*******" at bounding box center [402, 421] width 101 height 20
click at [537, 611] on div "Sep" at bounding box center [534, 610] width 49 height 20
type input "*******"
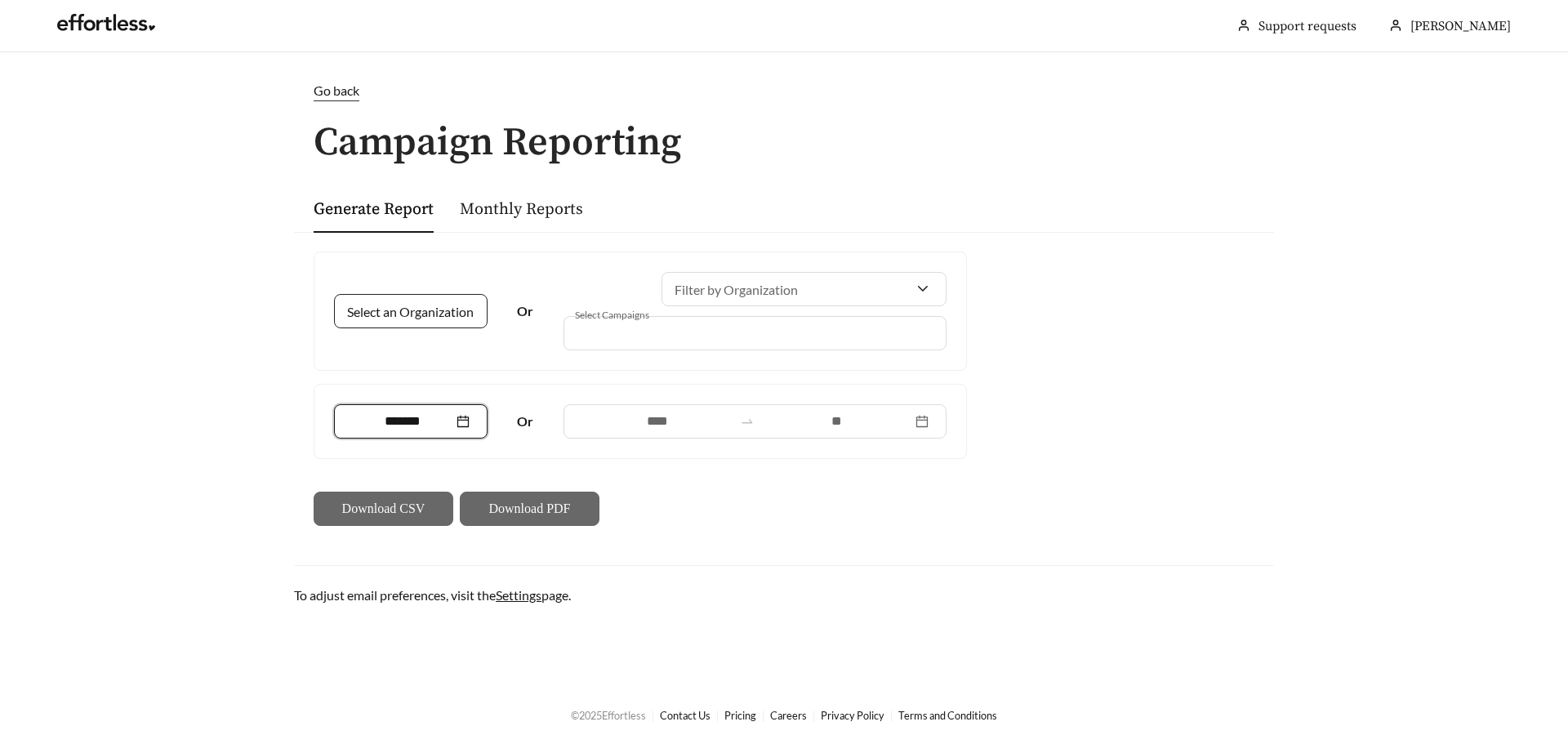
click at [762, 331] on div at bounding box center [744, 333] width 346 height 22
click at [660, 343] on div at bounding box center [744, 333] width 346 height 22
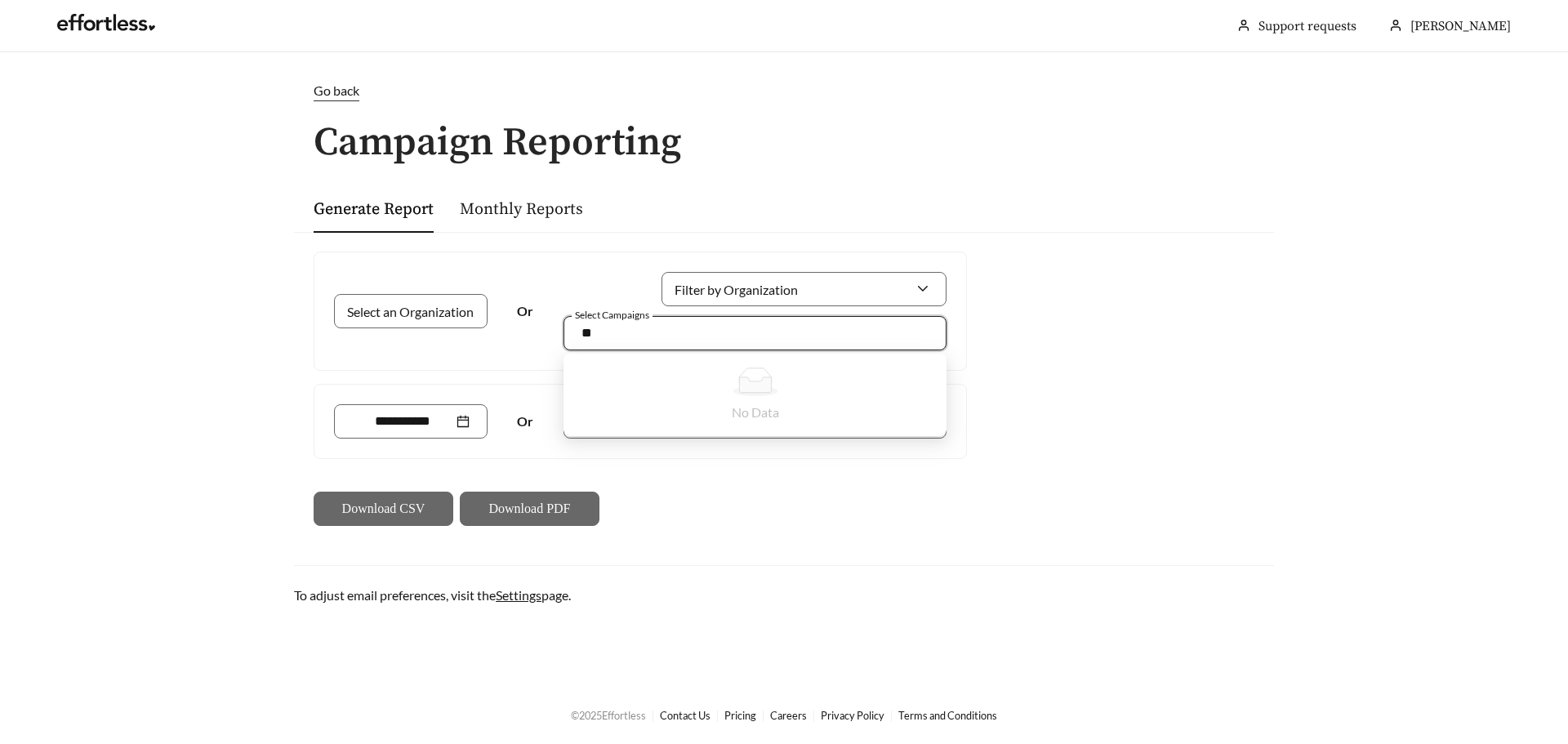
type input "*"
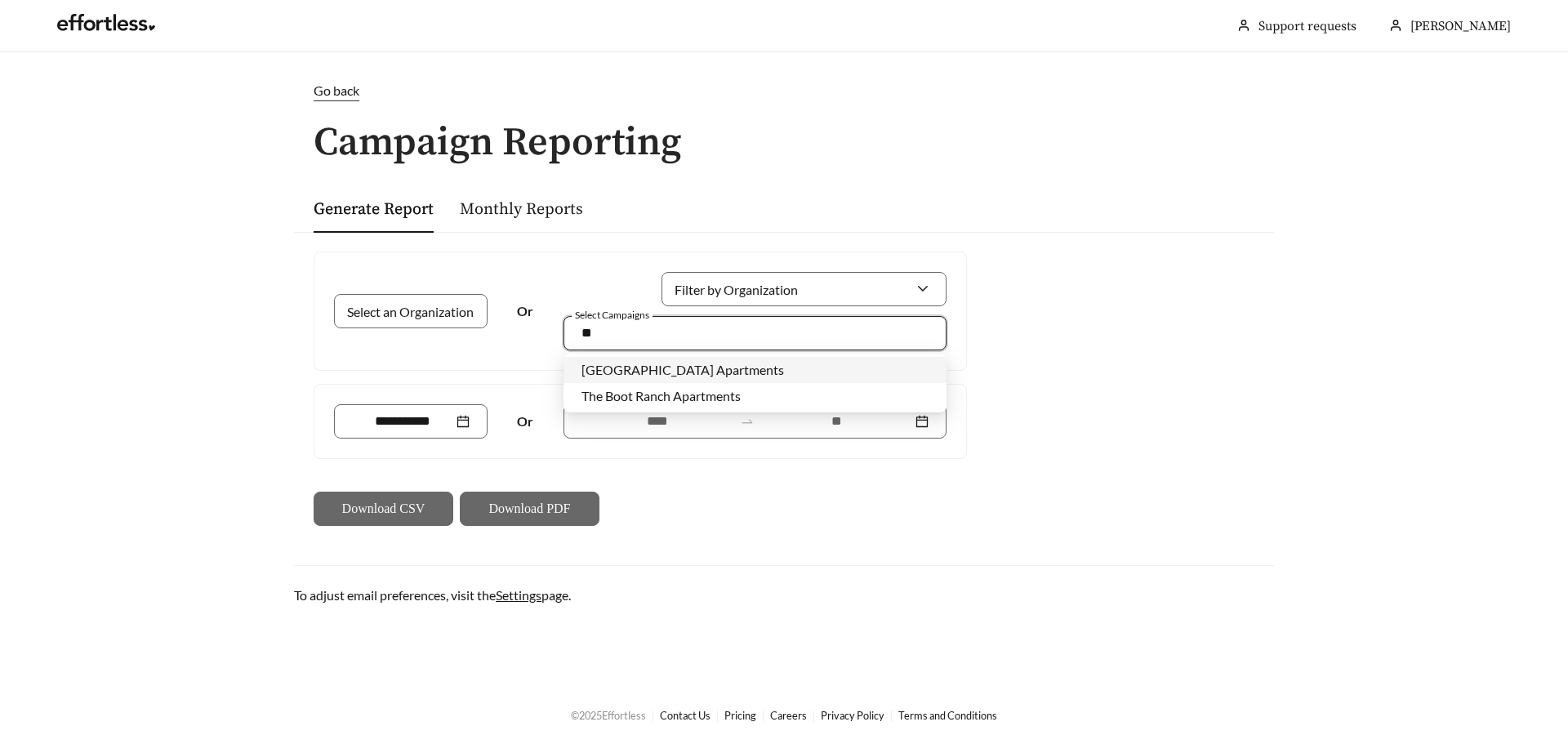
type input "***"
click at [664, 365] on span "The Boot Ranch Apartments" at bounding box center [661, 370] width 159 height 16
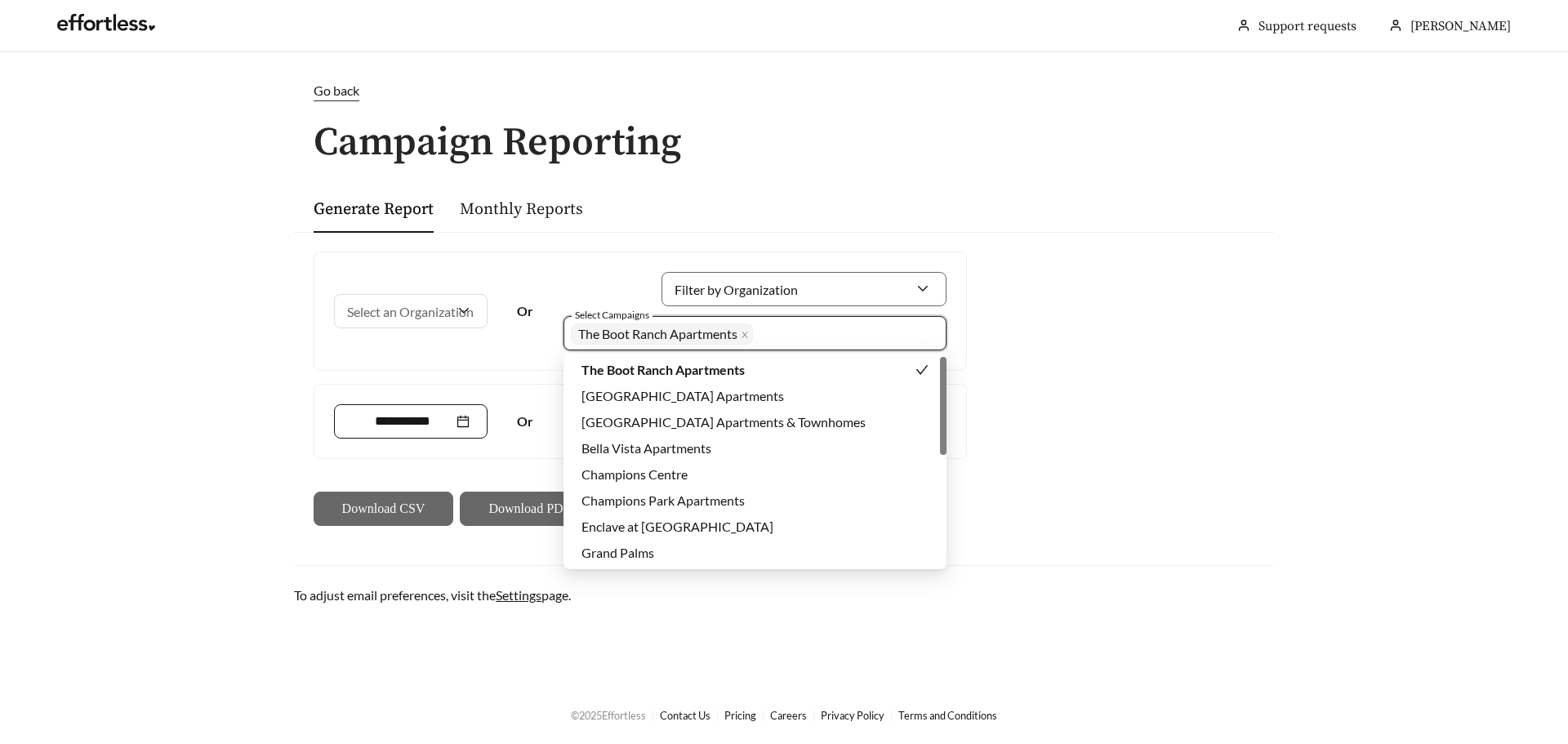
click at [385, 427] on input at bounding box center [402, 421] width 101 height 20
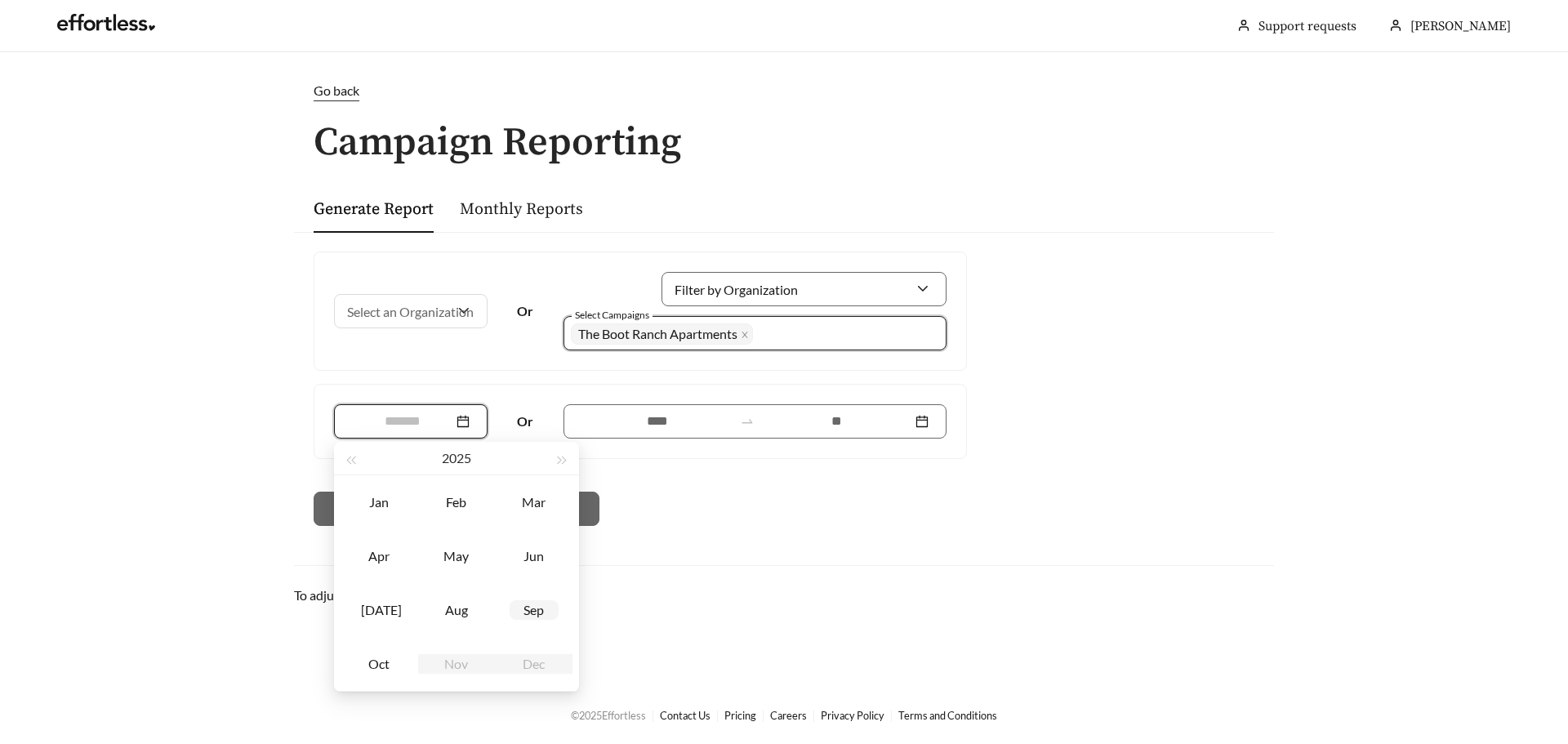
click at [531, 614] on div "Sep" at bounding box center [534, 610] width 49 height 20
type input "*******"
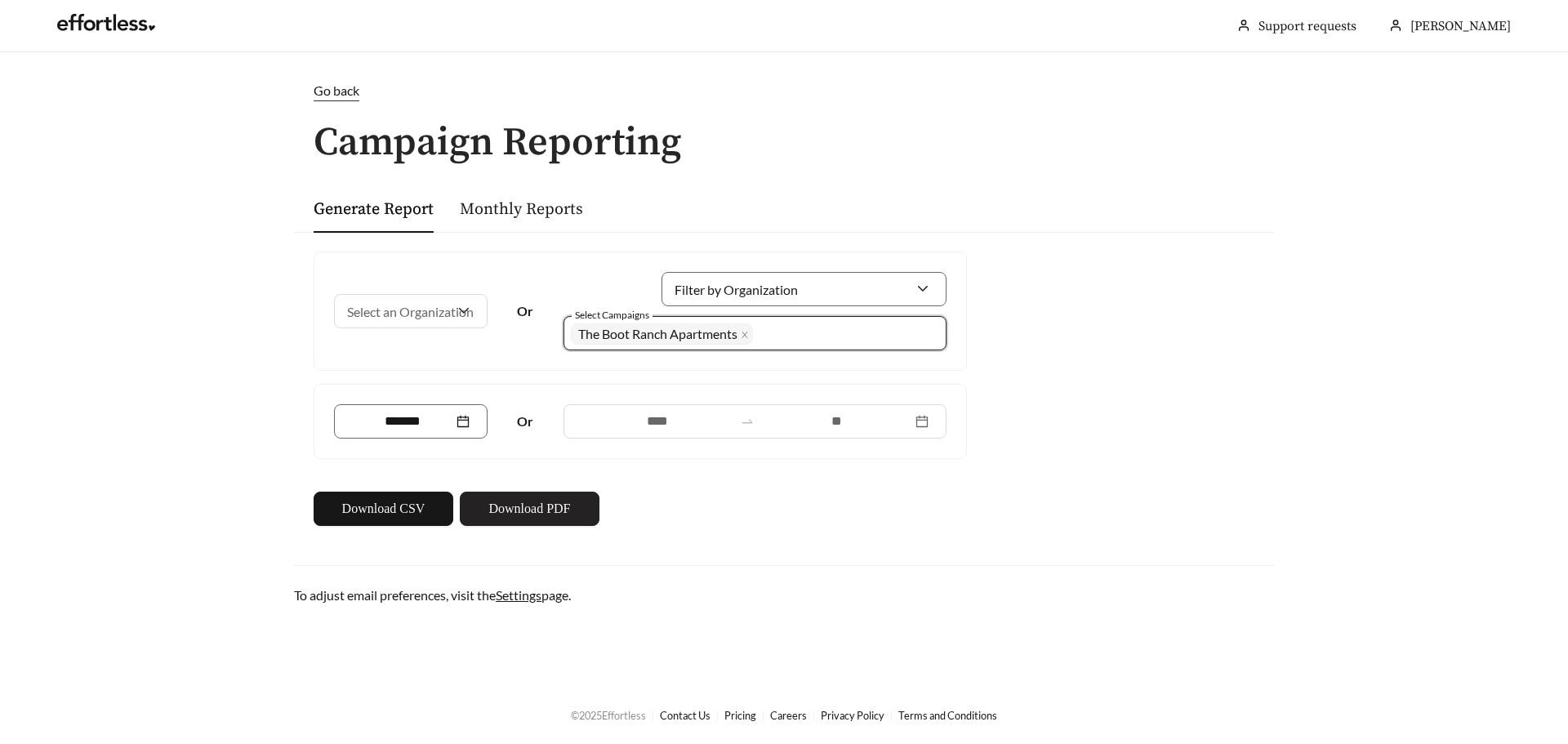
click at [491, 500] on span "Download PDF" at bounding box center [529, 508] width 82 height 20
click at [804, 174] on div "Go back Campaign Reporting Generate Report Monthly Reports Select an Organizati…" at bounding box center [784, 343] width 1013 height 525
